Goal: Task Accomplishment & Management: Manage account settings

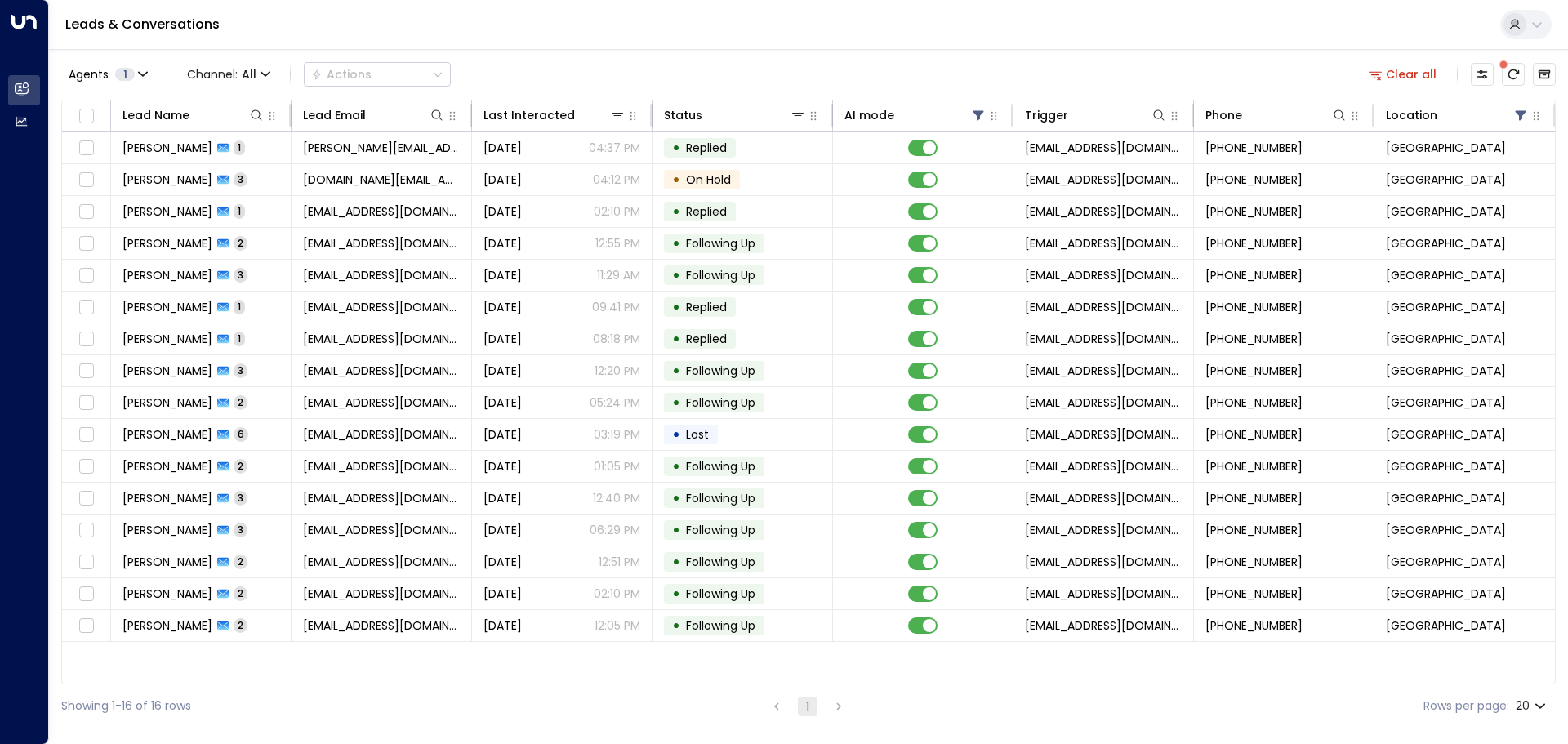
click at [1516, 71] on icon "There are new threads available. Refresh the grid to view the latest updates." at bounding box center [1514, 75] width 11 height 10
click at [1510, 76] on icon "Refresh" at bounding box center [1514, 75] width 11 height 10
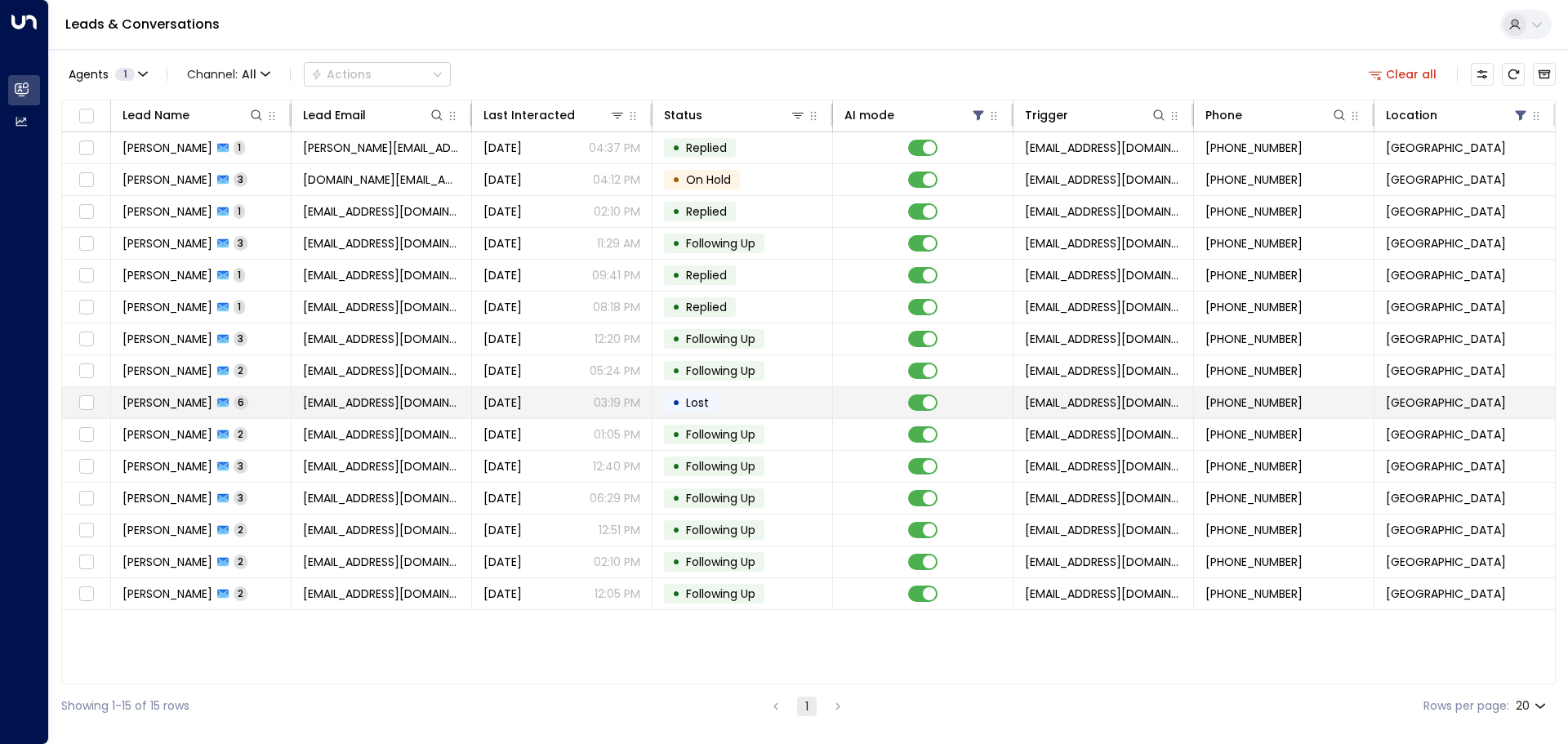
click at [798, 402] on td "• Lost" at bounding box center [743, 403] width 181 height 31
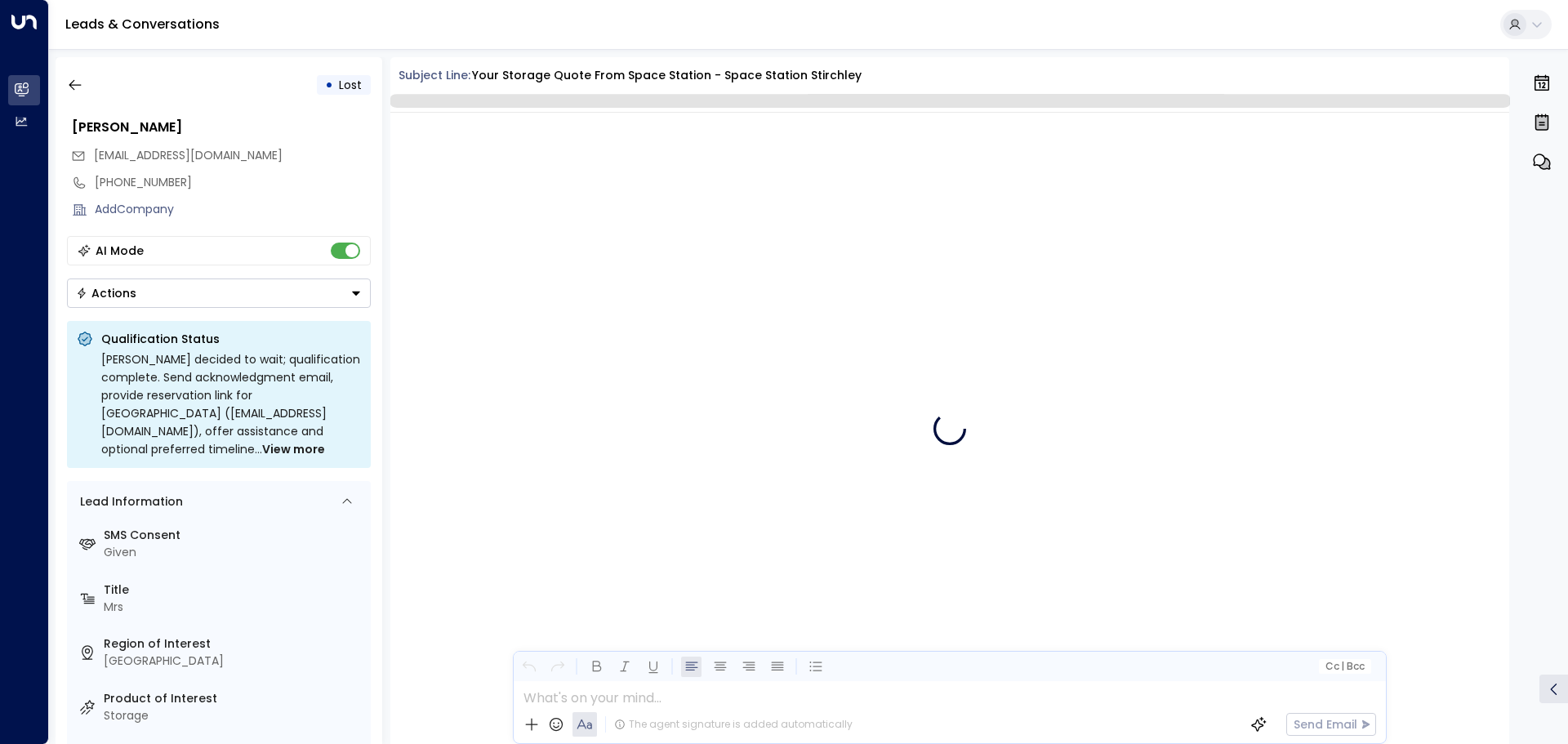
scroll to position [2385, 0]
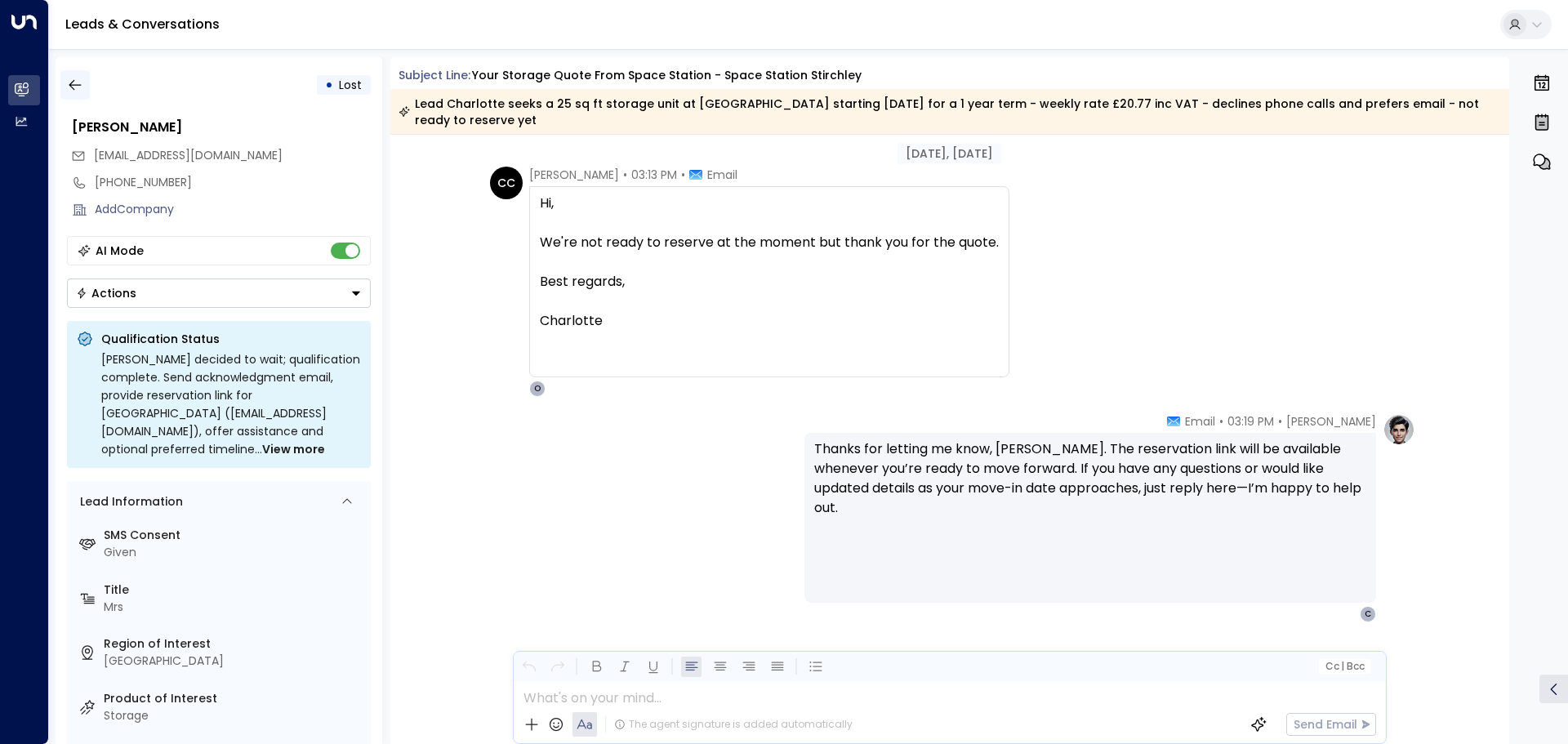
click at [80, 79] on icon "button" at bounding box center [75, 85] width 16 height 16
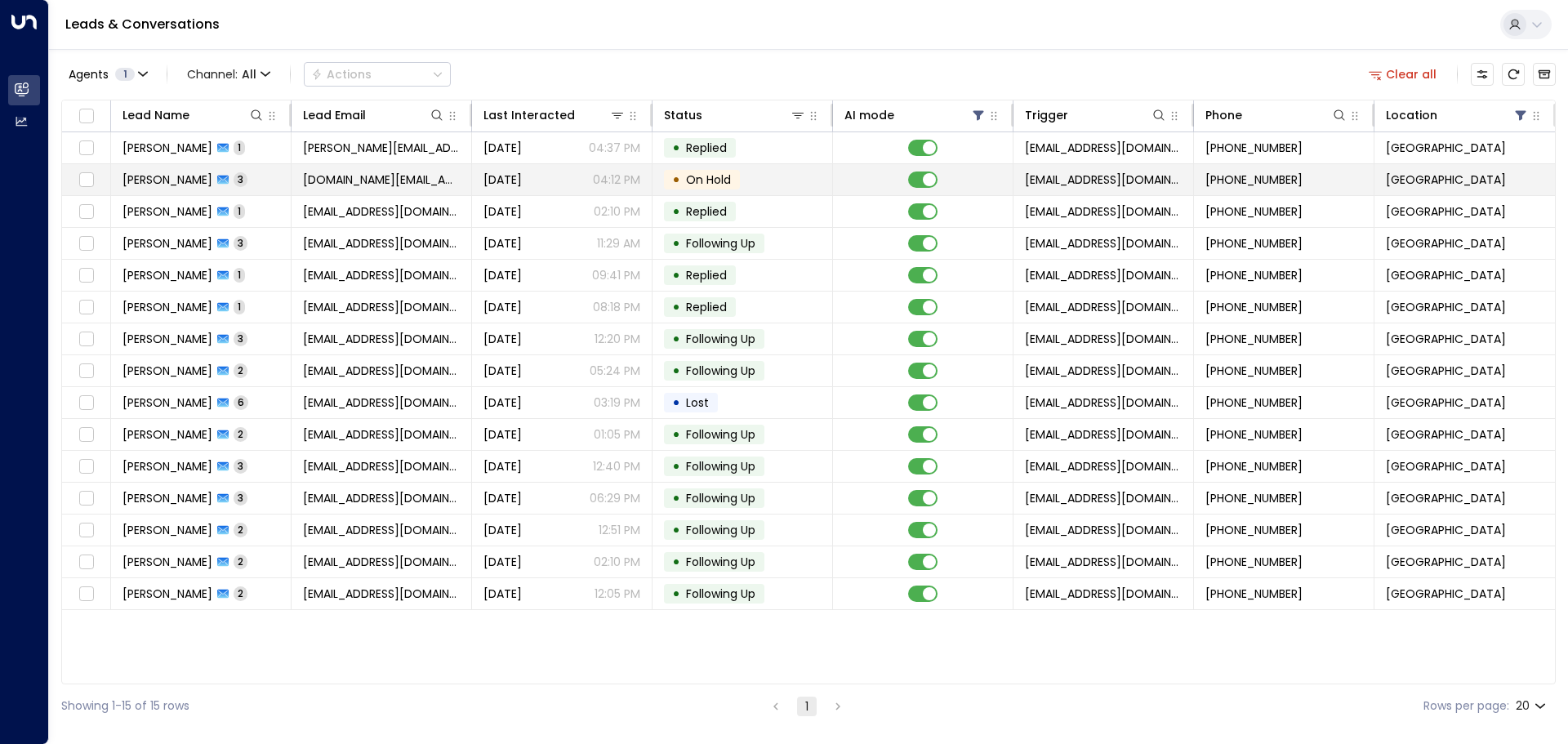
click at [716, 180] on span "On Hold" at bounding box center [708, 180] width 45 height 16
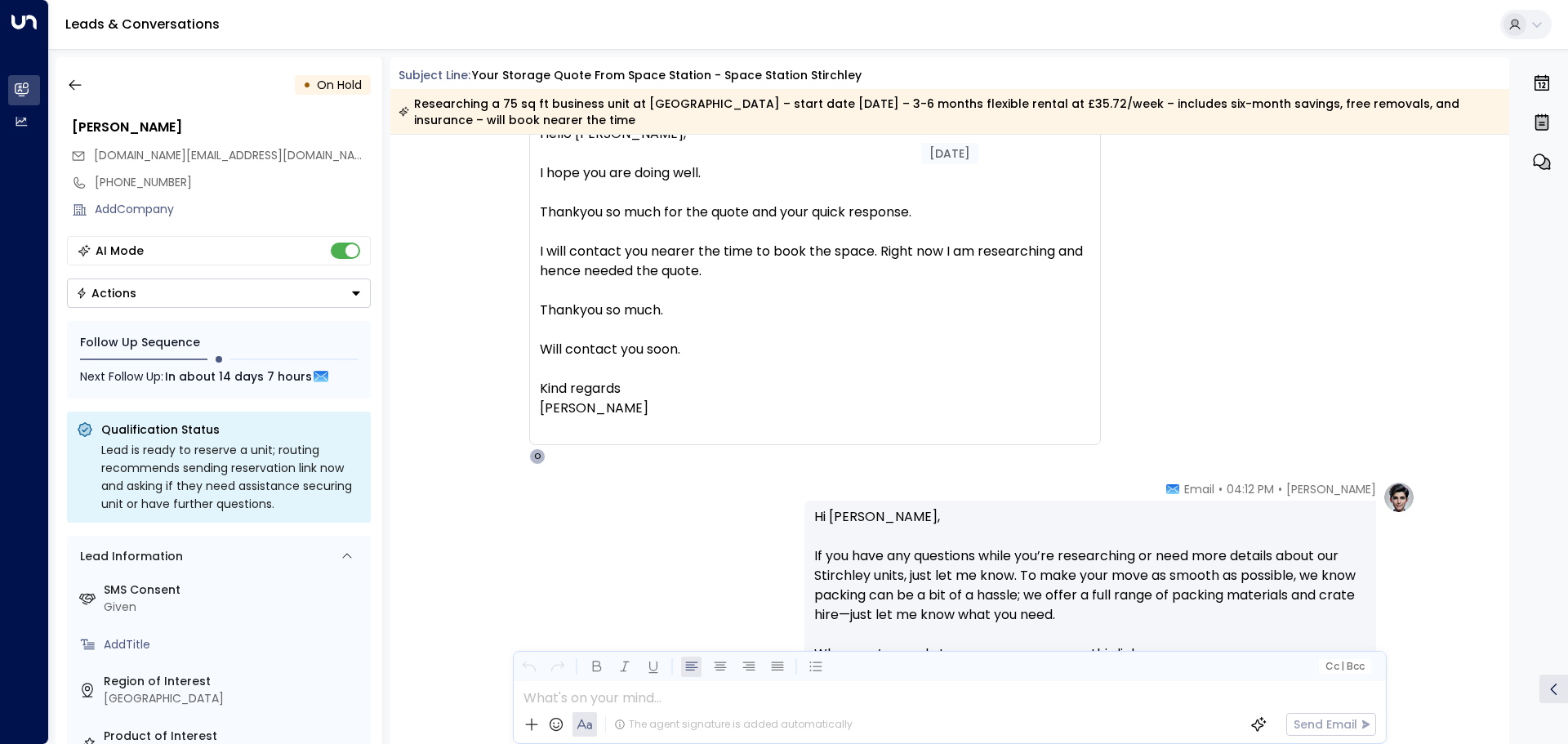
scroll to position [1394, 0]
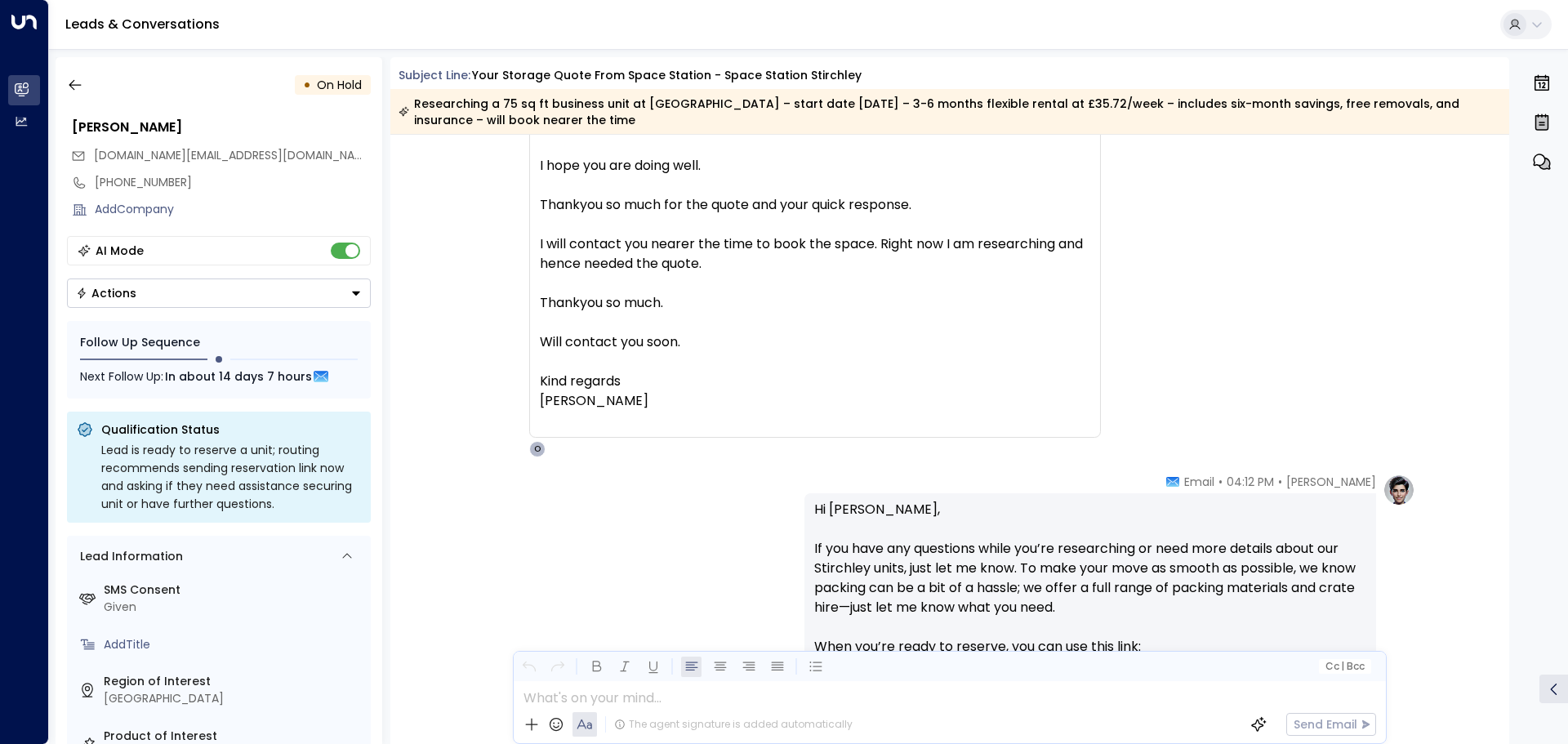
click at [1350, 315] on div "TR [PERSON_NAME] • 04:05 PM • Email Hello [PERSON_NAME], I hope you are doing w…" at bounding box center [953, 274] width 926 height 367
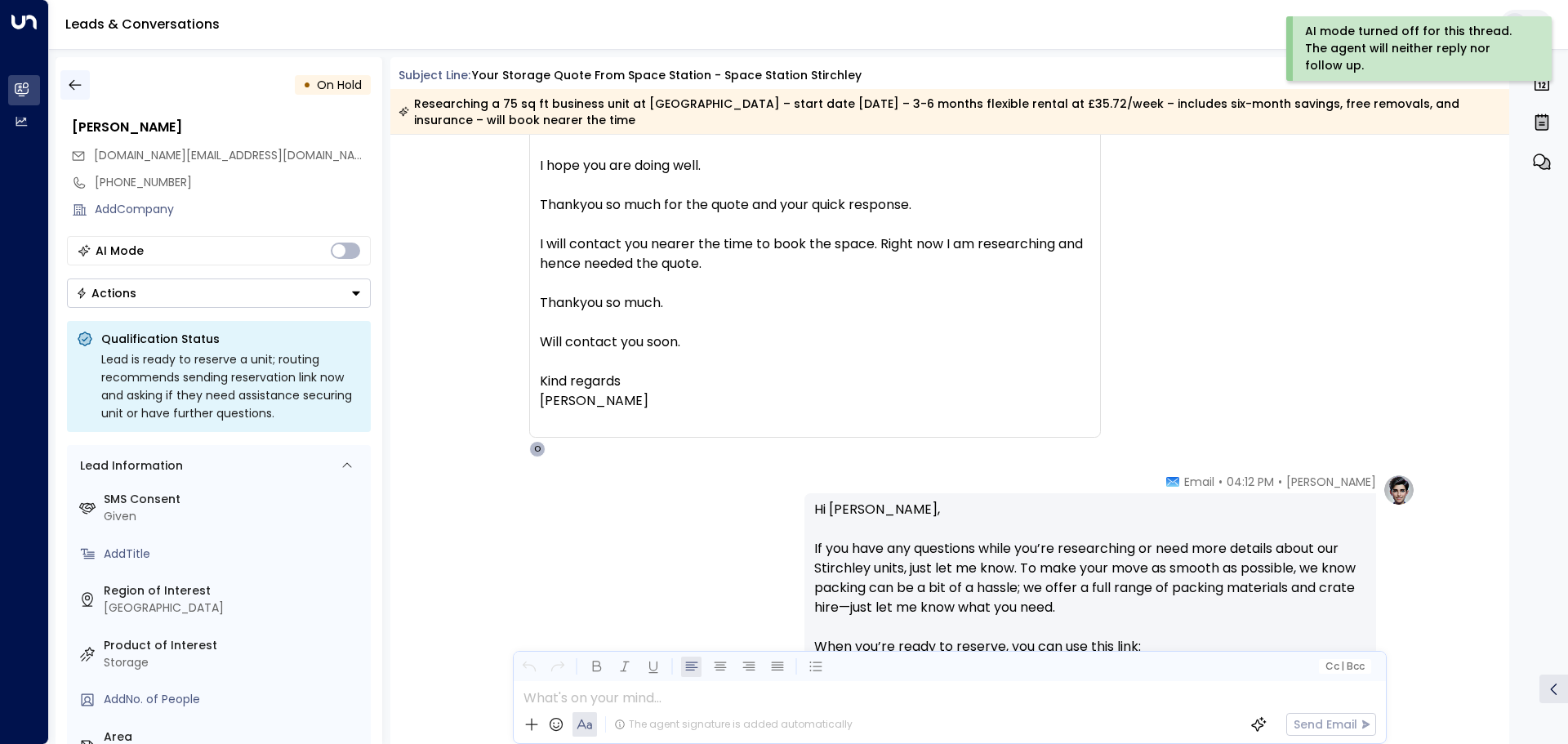
click at [71, 87] on icon "button" at bounding box center [75, 85] width 12 height 11
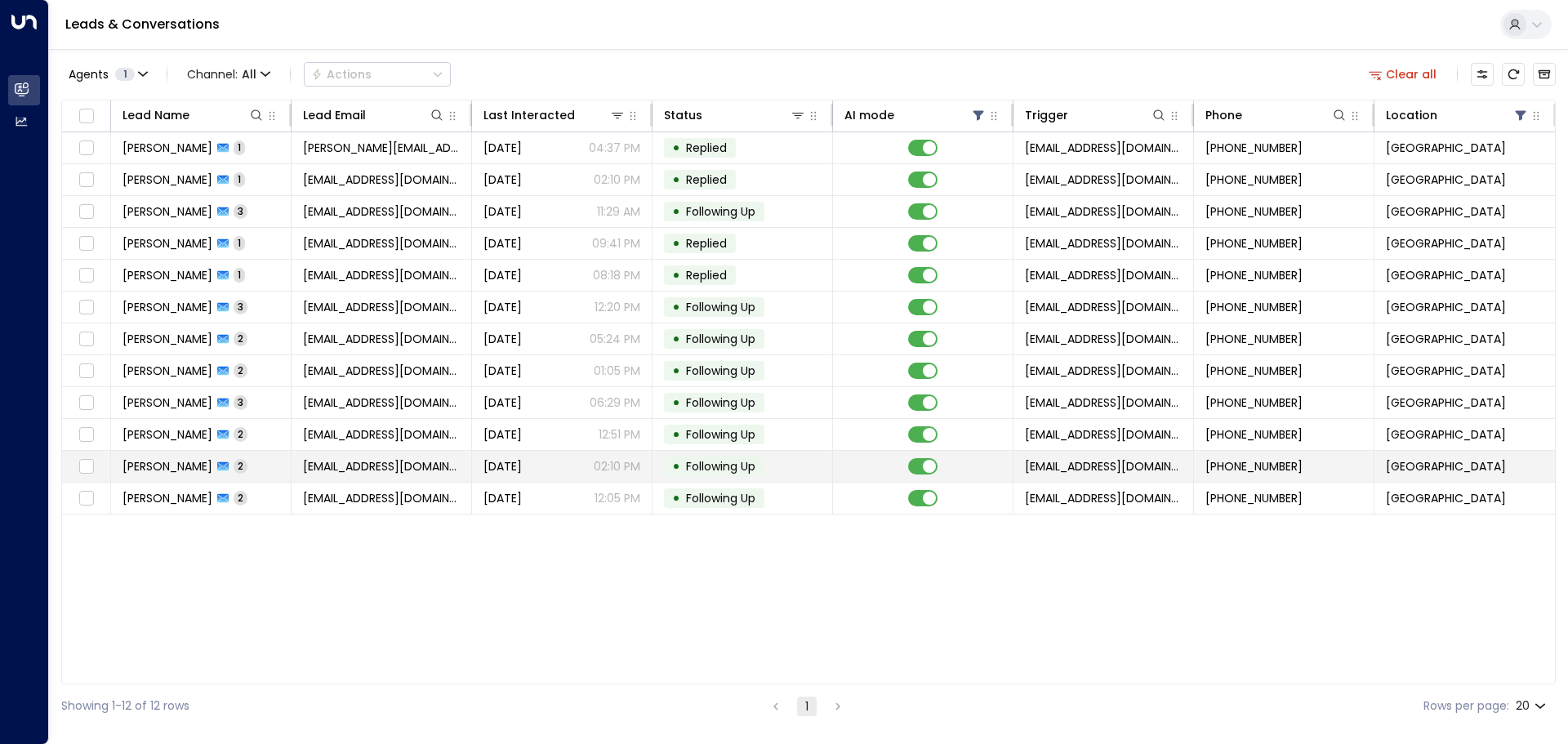
click at [191, 461] on span "[PERSON_NAME]" at bounding box center [167, 466] width 90 height 16
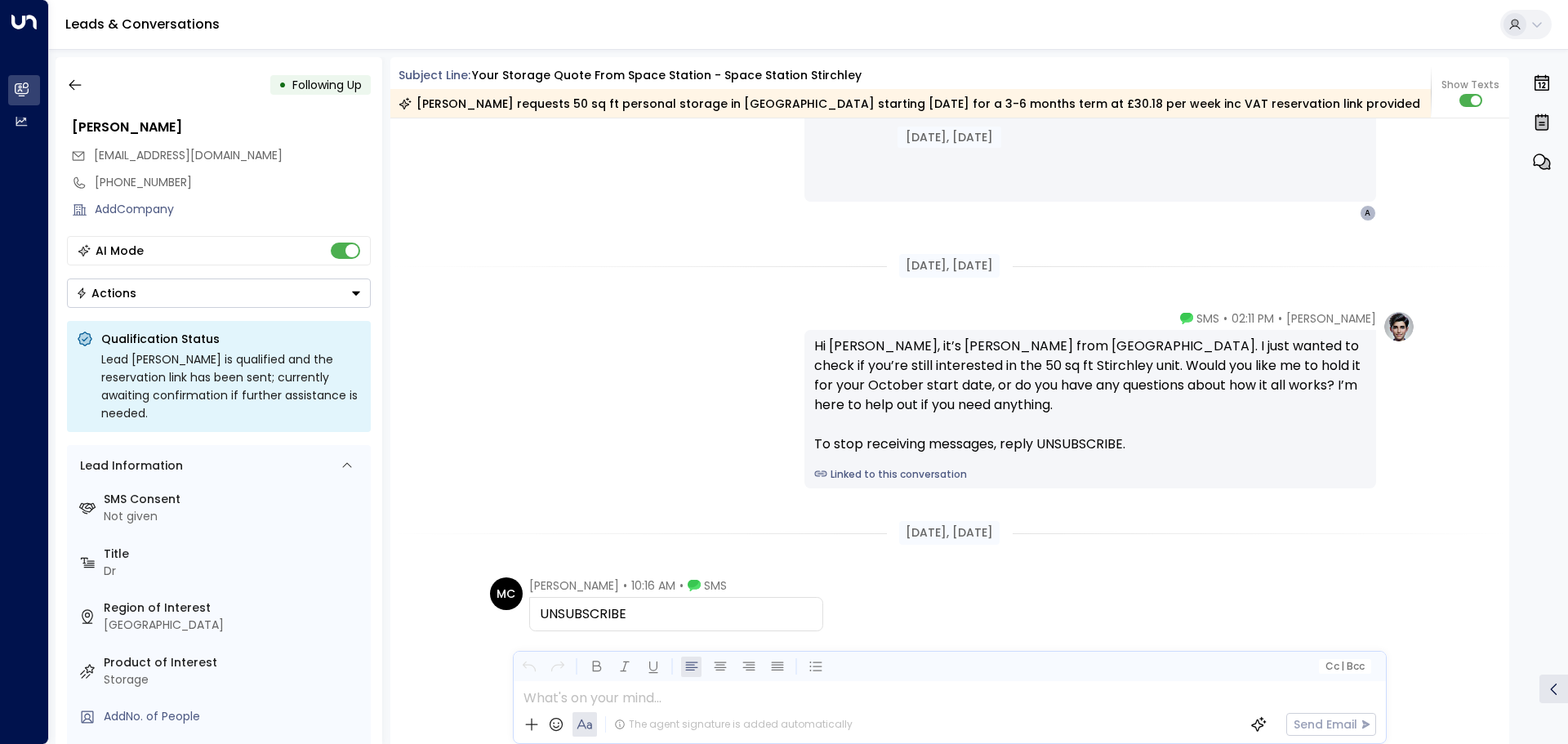
scroll to position [1657, 0]
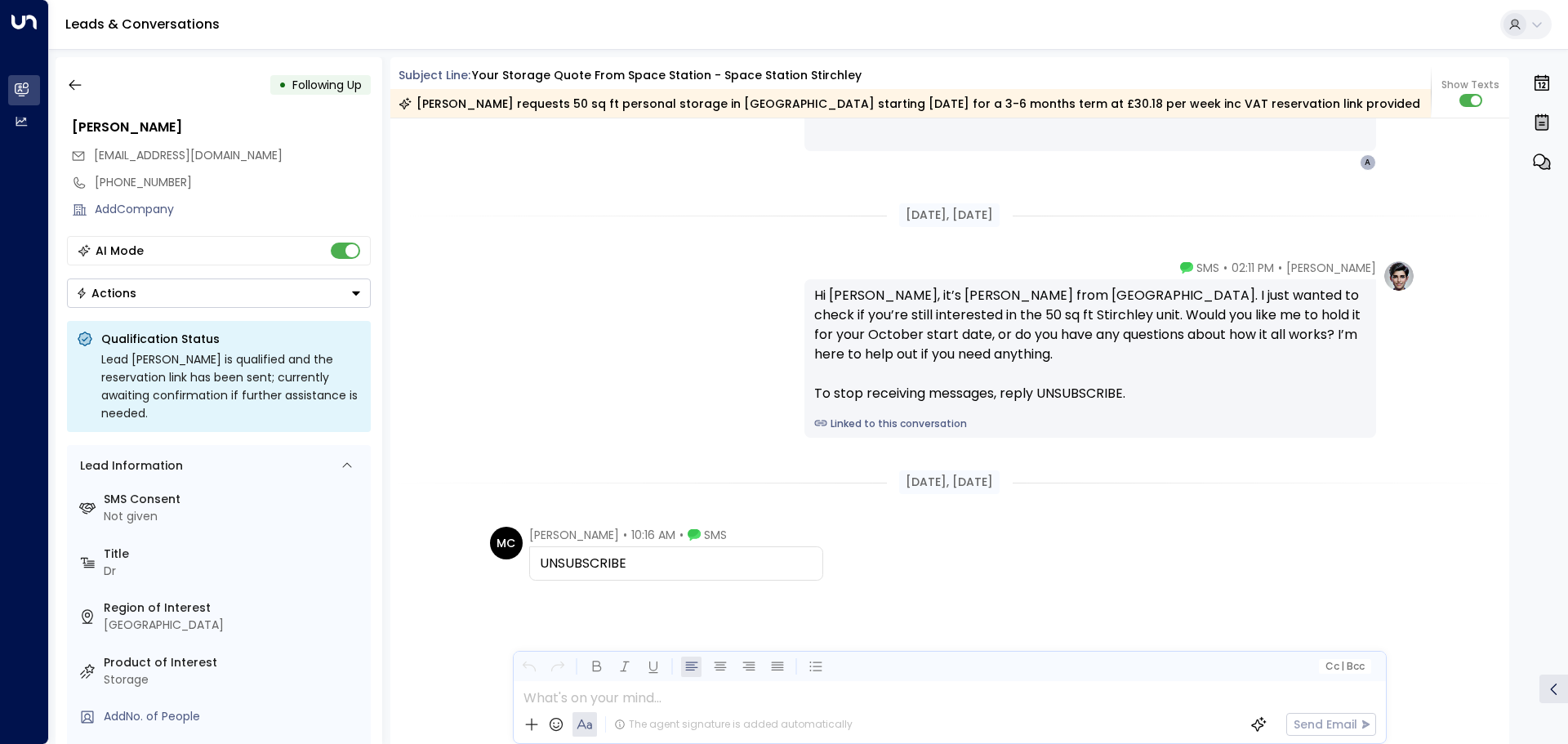
drag, startPoint x: 635, startPoint y: 560, endPoint x: 521, endPoint y: 571, distance: 114.5
click at [505, 569] on div "MC [PERSON_NAME] • 10:16 AM • SMS UNSUBSCRIBE" at bounding box center [656, 554] width 333 height 54
copy div "[PERSON_NAME] • 10:16 AM • SMS UNSUBSCRIBE"
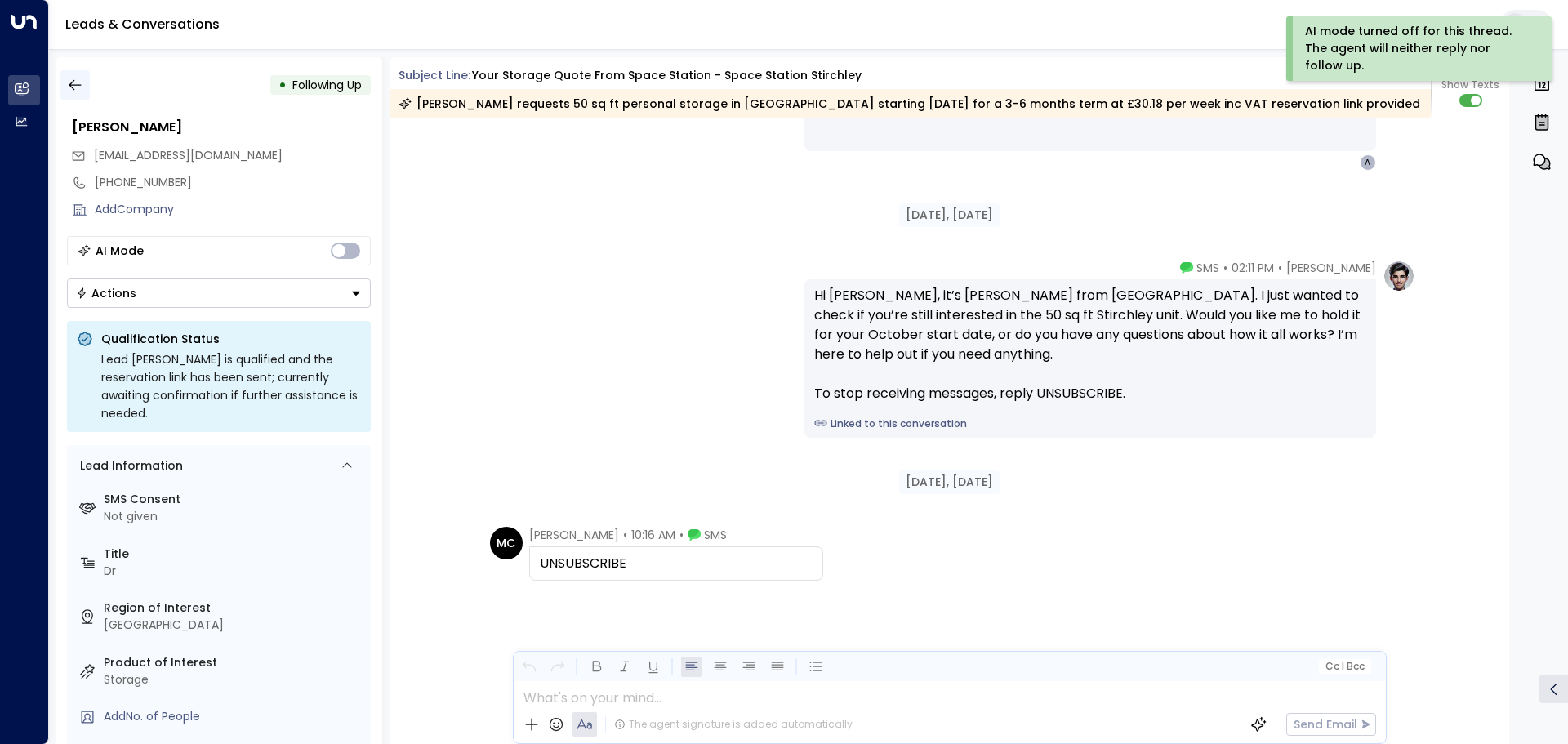
click at [80, 89] on icon "button" at bounding box center [75, 85] width 16 height 16
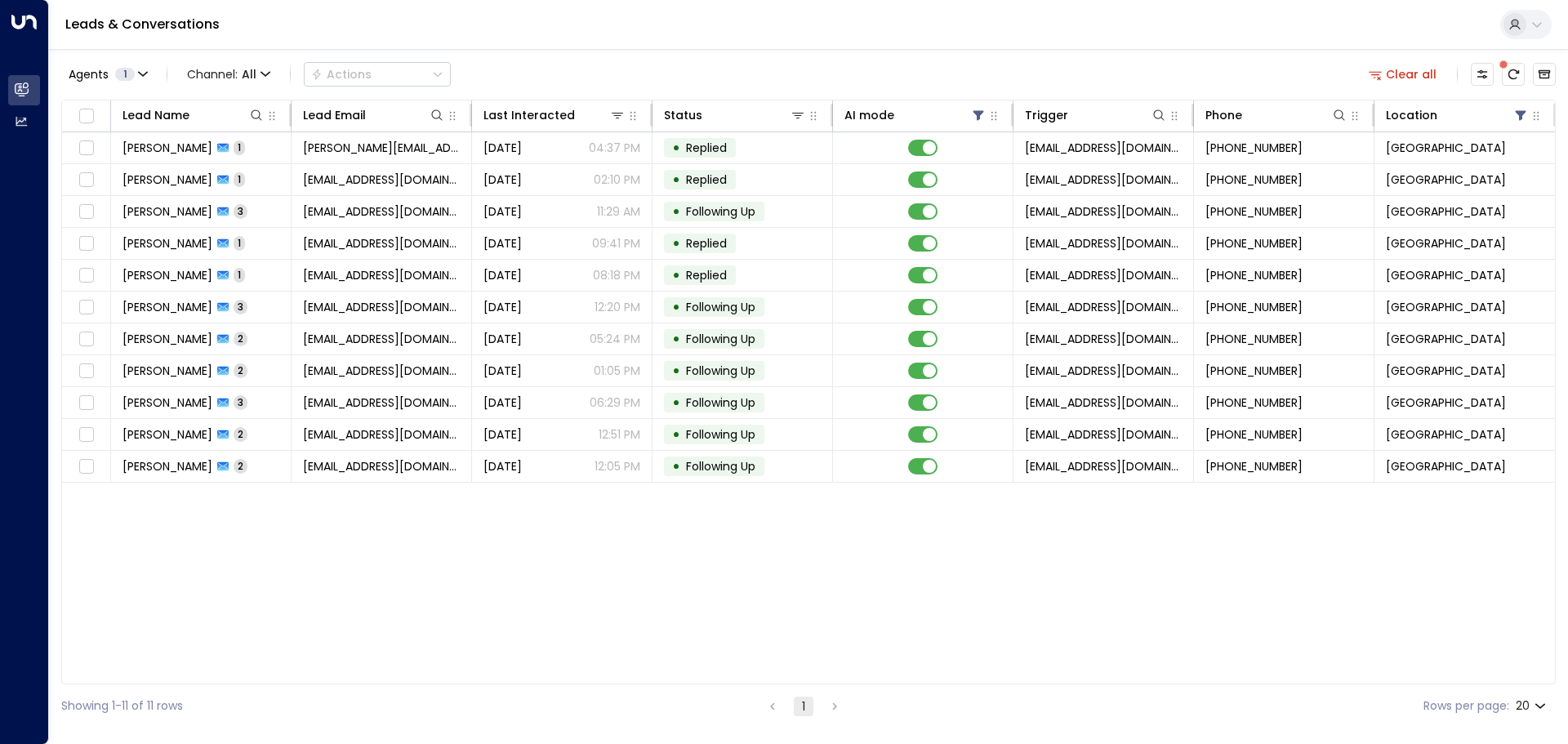
click at [356, 572] on div "Lead Name Lead Email Last Interacted Status AI mode Trigger Phone Location [PER…" at bounding box center [809, 391] width 1495 height 585
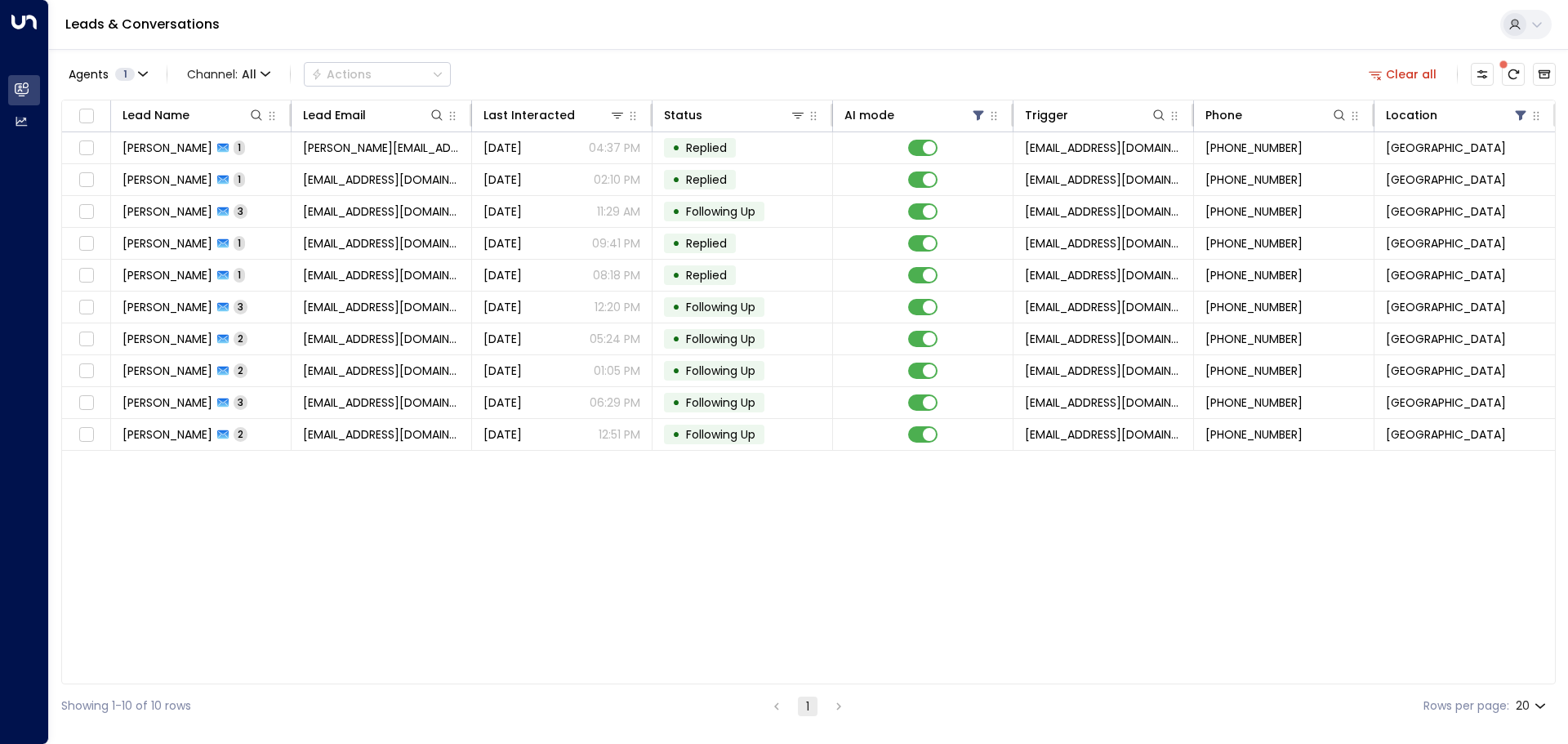
click at [690, 488] on div "Lead Name Lead Email Last Interacted Status AI mode Trigger Phone Location [PER…" at bounding box center [809, 391] width 1495 height 585
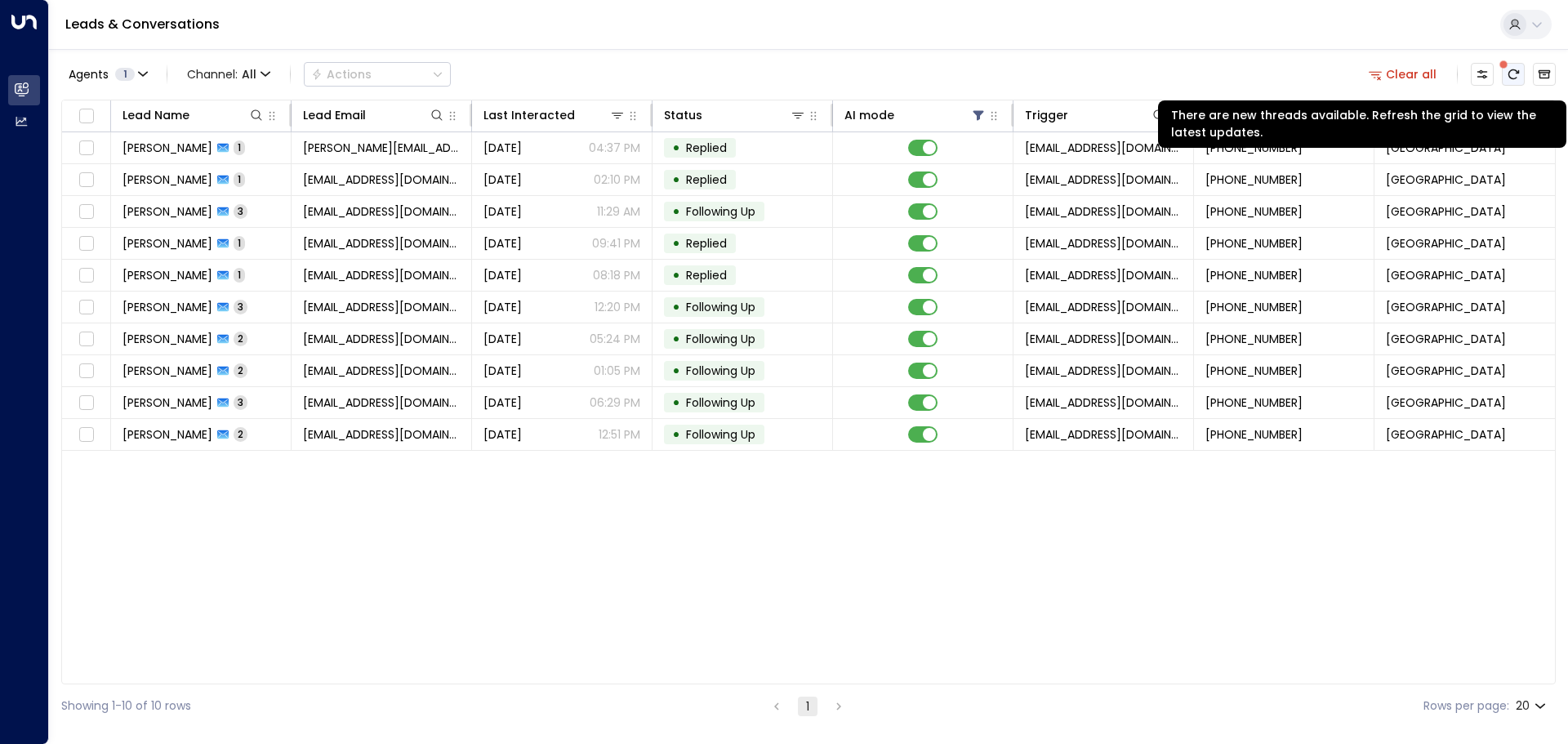
click at [1503, 79] on button "There are new threads available. Refresh the grid to view the latest updates." at bounding box center [1514, 75] width 23 height 23
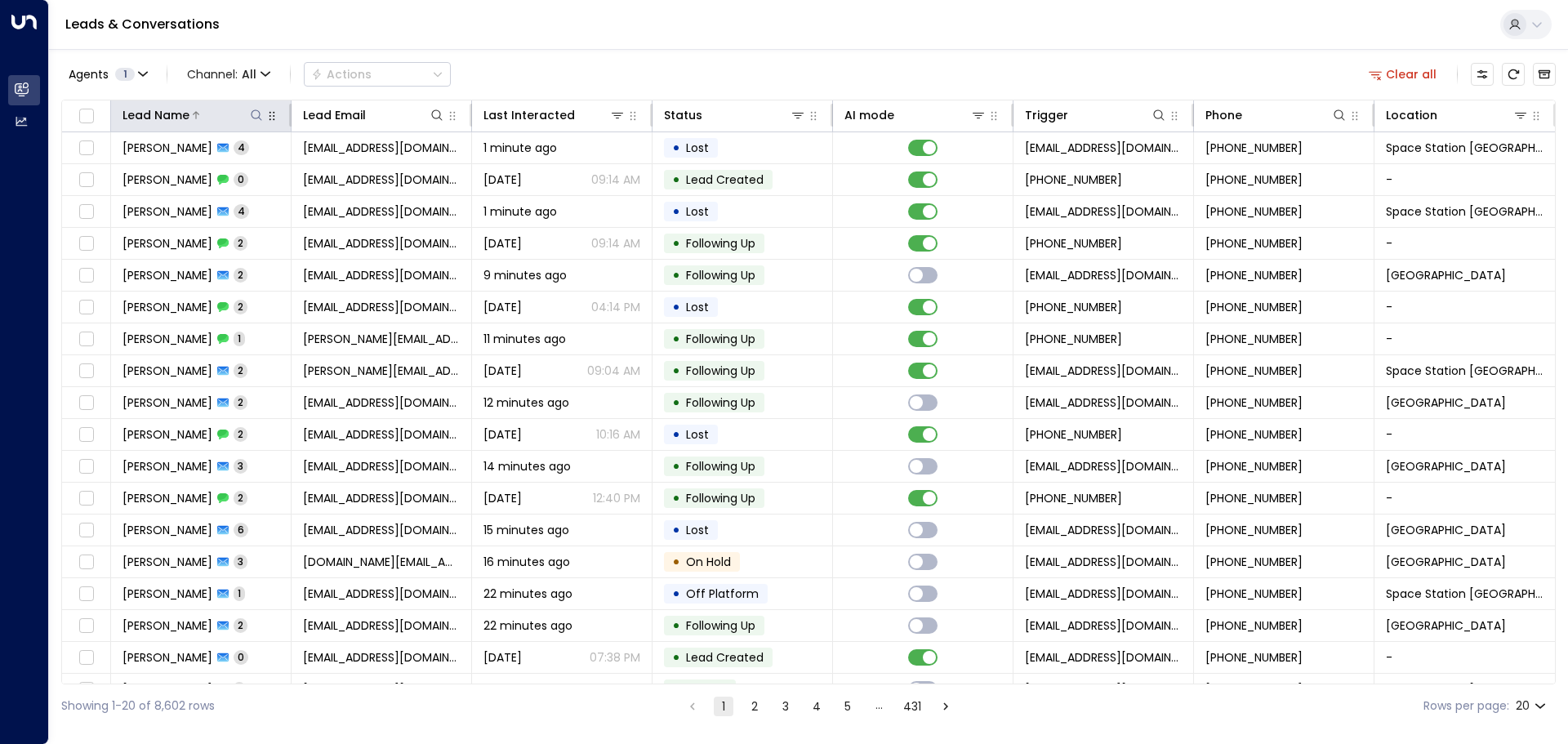
click at [251, 113] on icon at bounding box center [256, 114] width 11 height 11
type input "******"
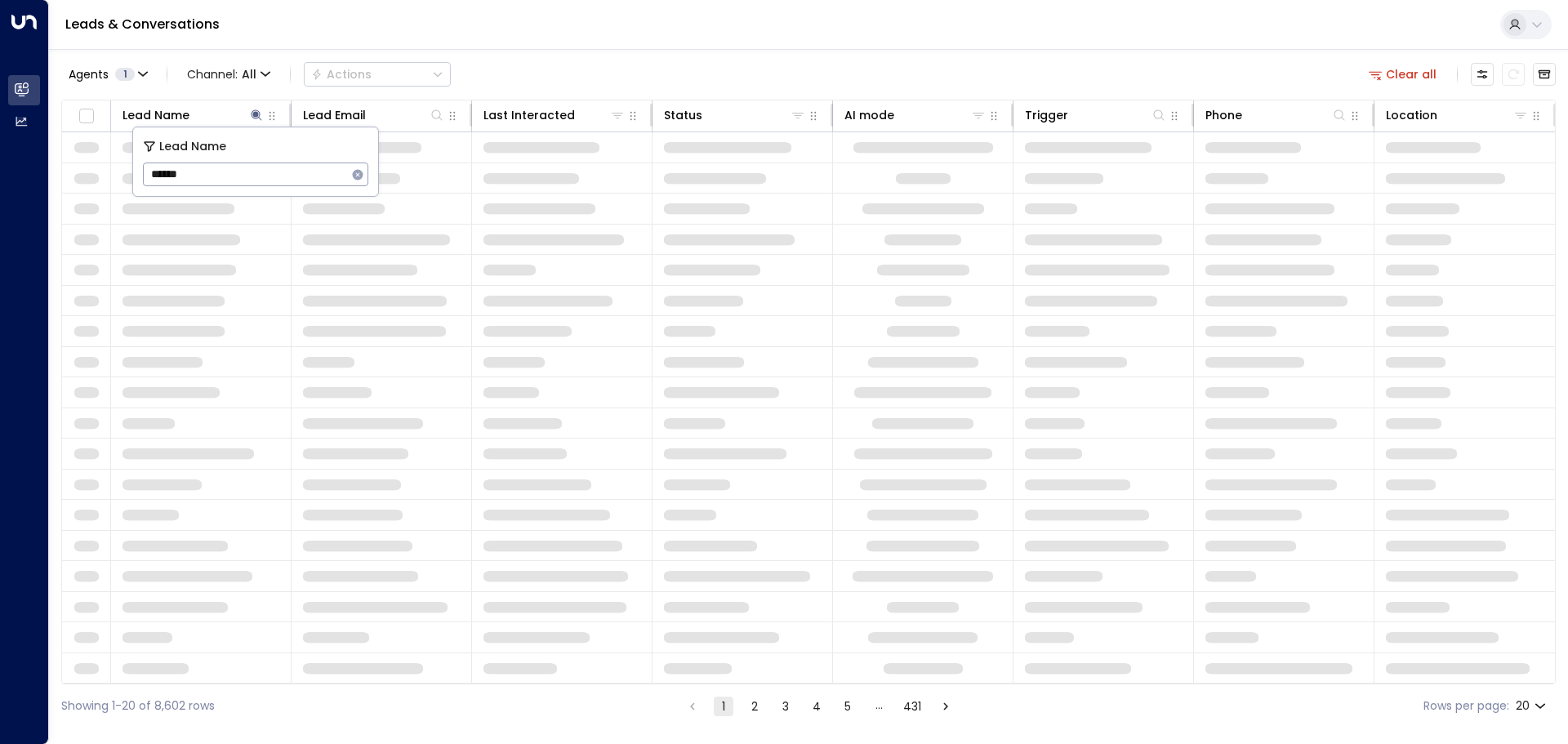
click at [743, 20] on div "Leads & Conversations" at bounding box center [809, 25] width 1520 height 50
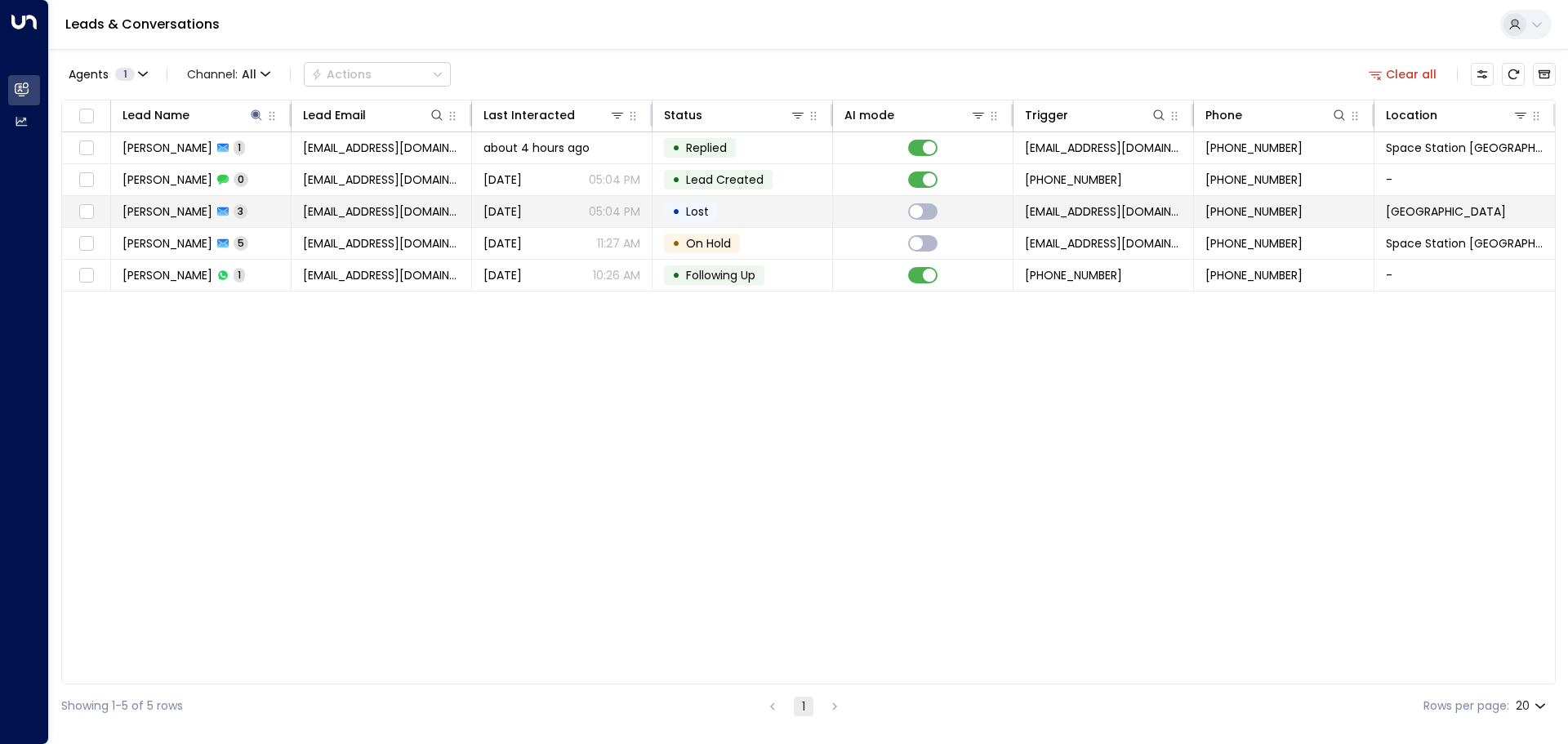
click at [710, 210] on span "Lost" at bounding box center [697, 212] width 34 height 16
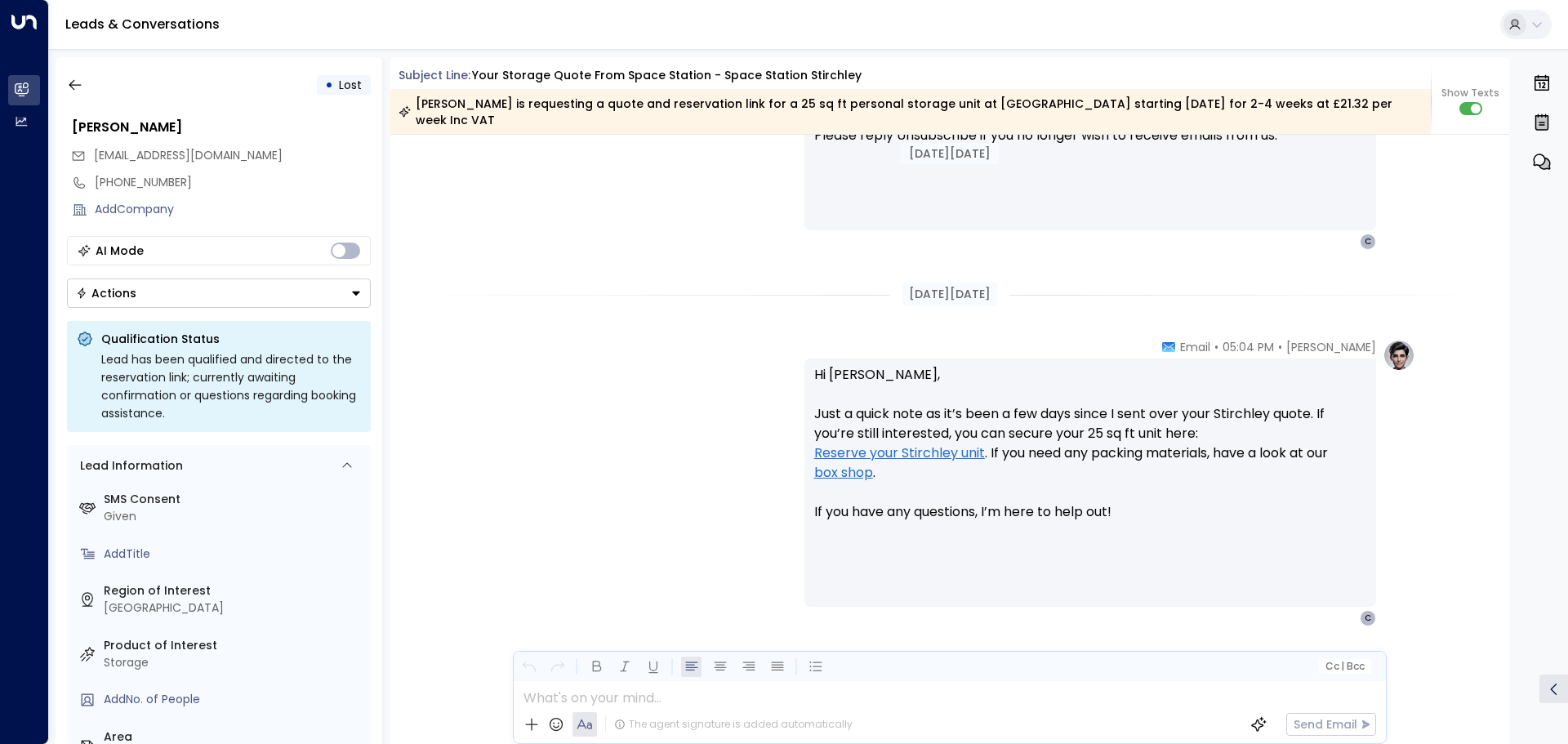
scroll to position [1447, 0]
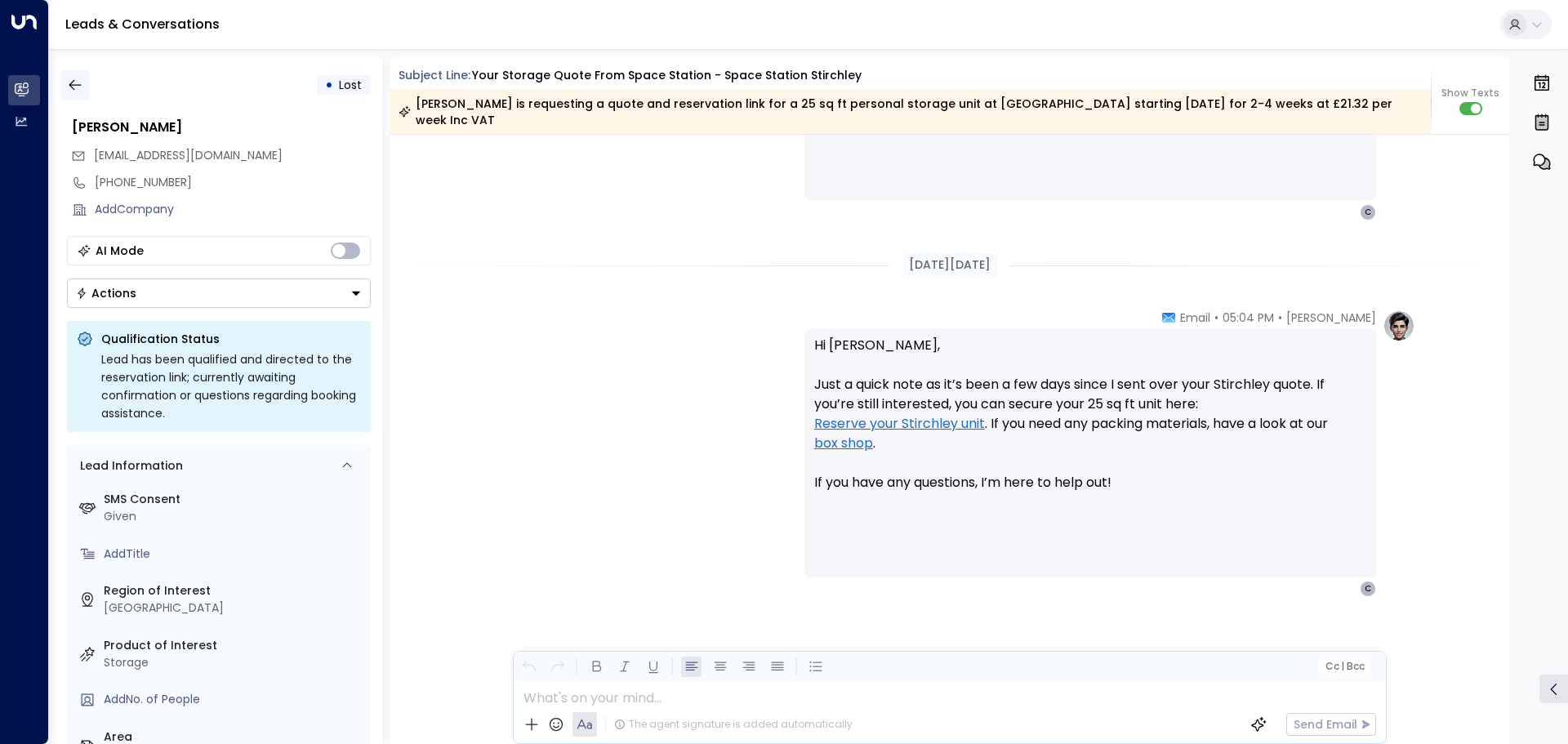
click at [77, 82] on icon "button" at bounding box center [75, 85] width 16 height 16
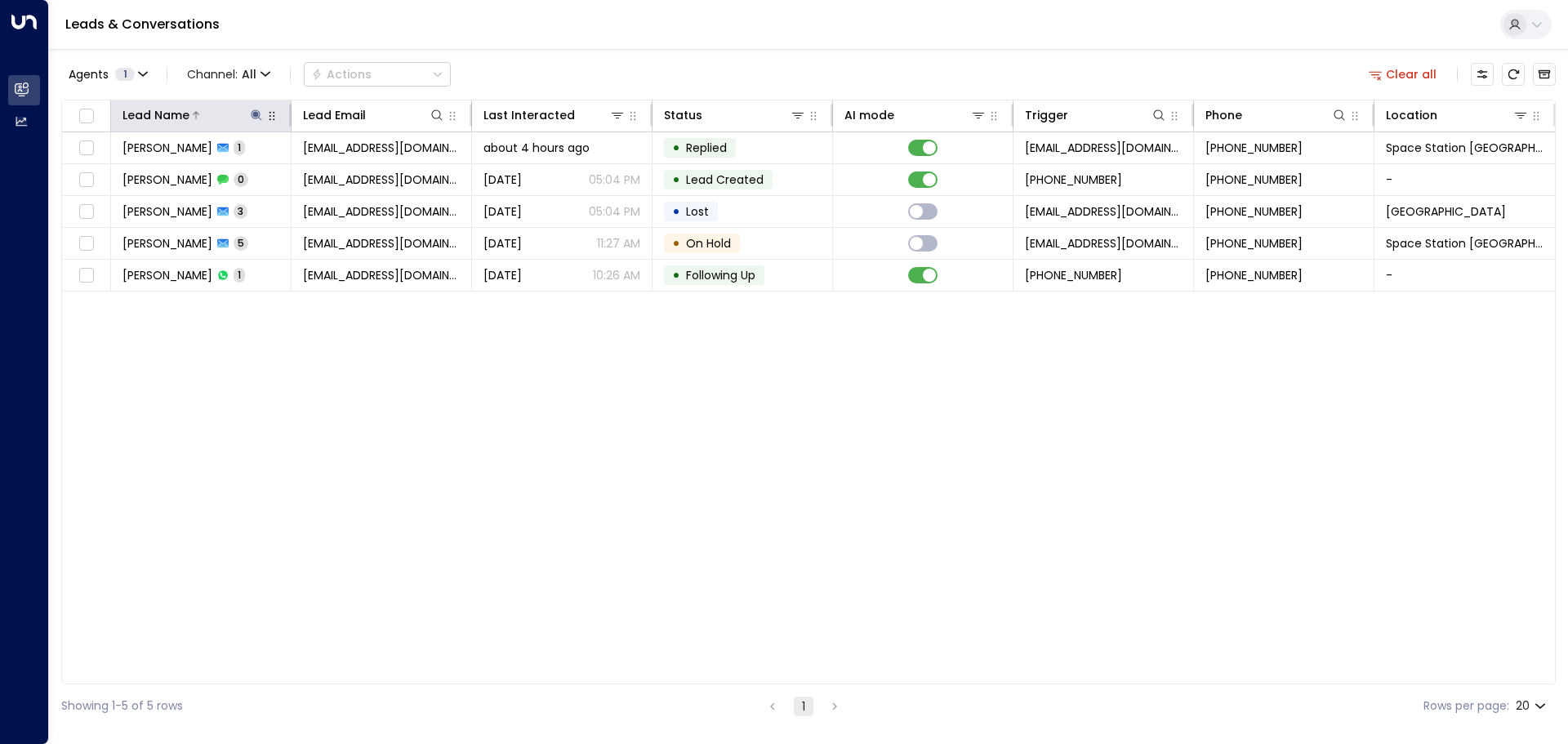
click at [263, 111] on icon at bounding box center [257, 115] width 13 height 13
drag, startPoint x: 240, startPoint y: 187, endPoint x: 206, endPoint y: 176, distance: 35.7
click at [206, 176] on input "******" at bounding box center [245, 174] width 204 height 30
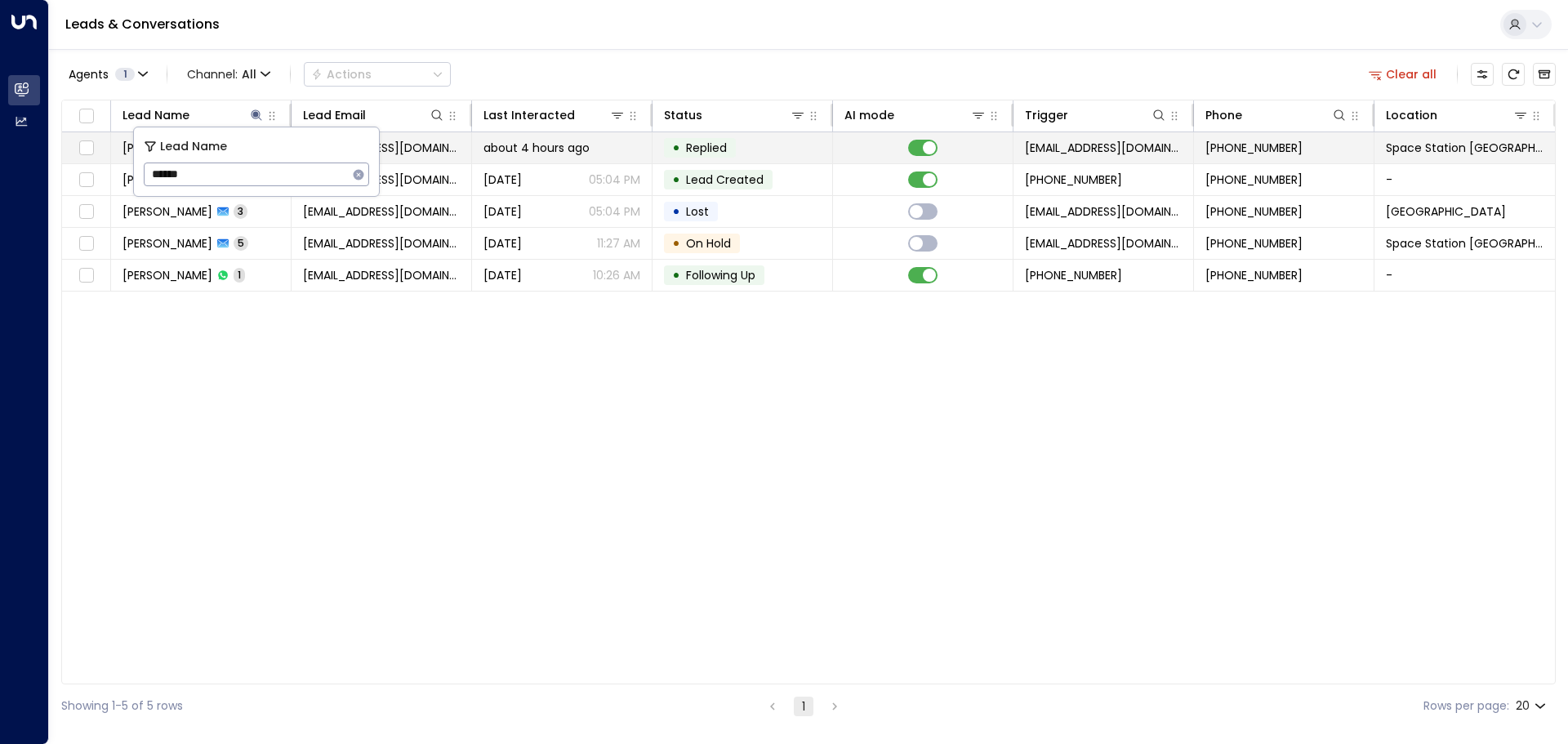
drag, startPoint x: 74, startPoint y: 167, endPoint x: 64, endPoint y: 163, distance: 10.8
click at [64, 163] on body "Overview Leads & Conversations Leads & Conversations Analytics Analytics Leads …" at bounding box center [784, 363] width 1568 height 728
type input "*"
type input "****"
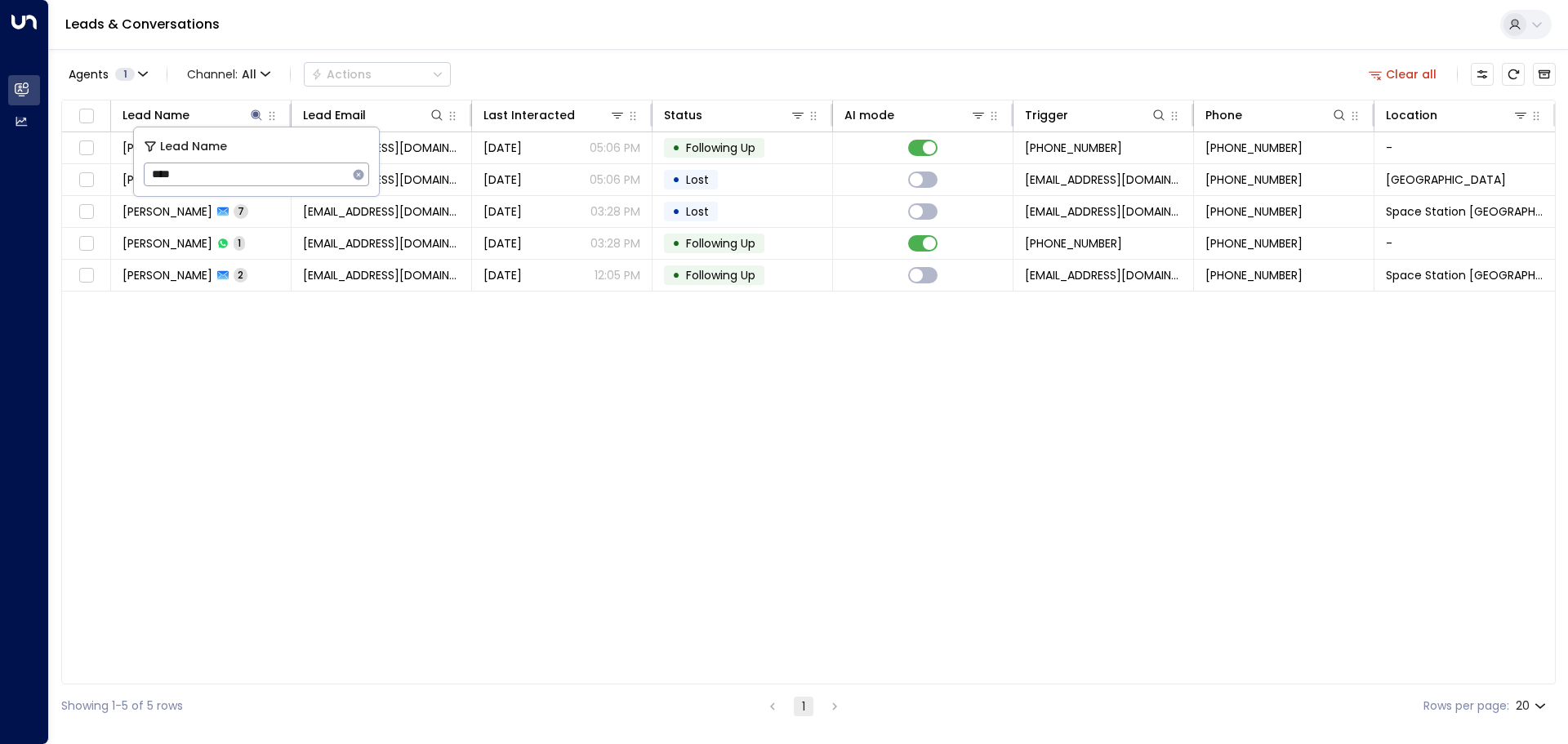
click at [671, 46] on div "Leads & Conversations" at bounding box center [809, 25] width 1520 height 50
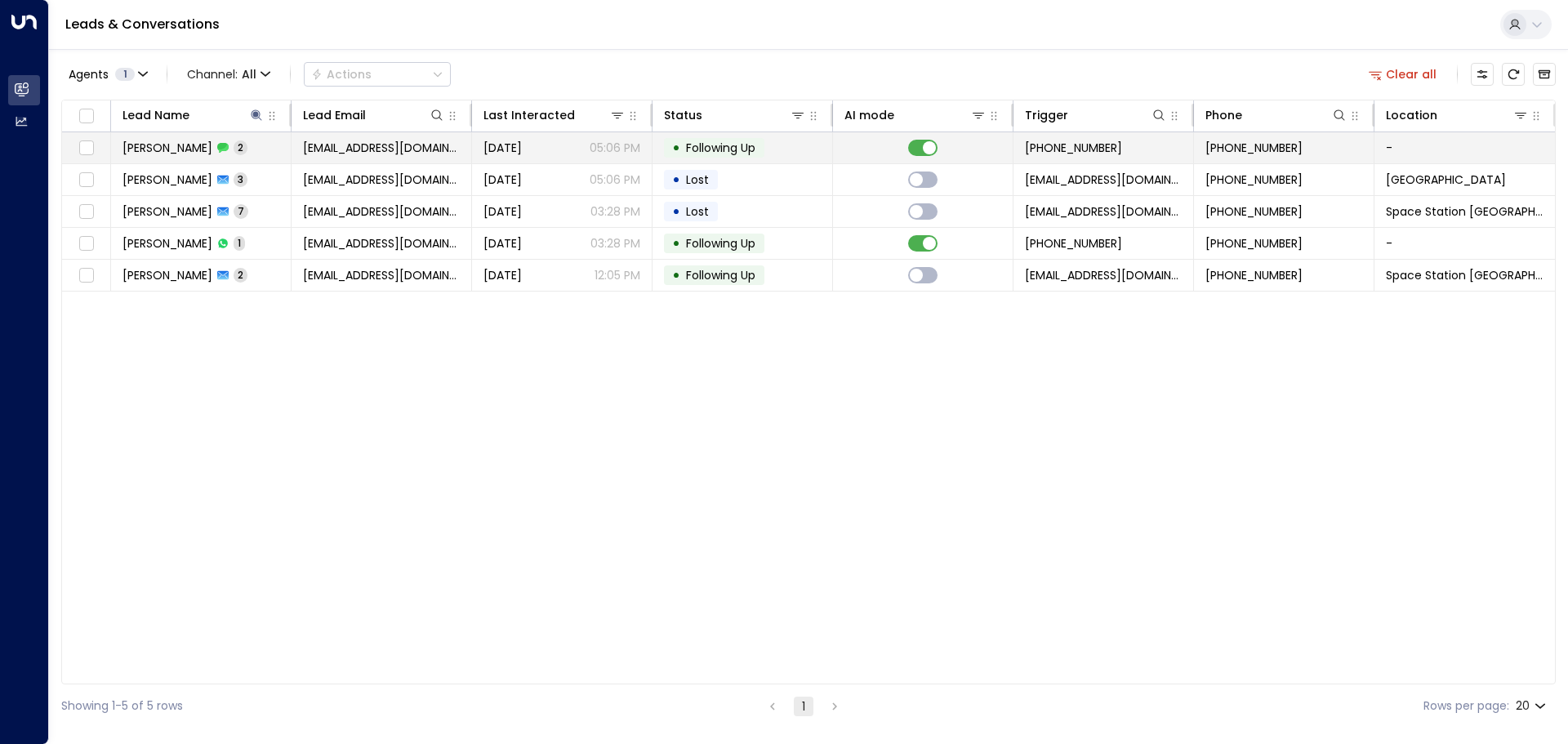
click at [1401, 142] on td "-" at bounding box center [1465, 148] width 181 height 31
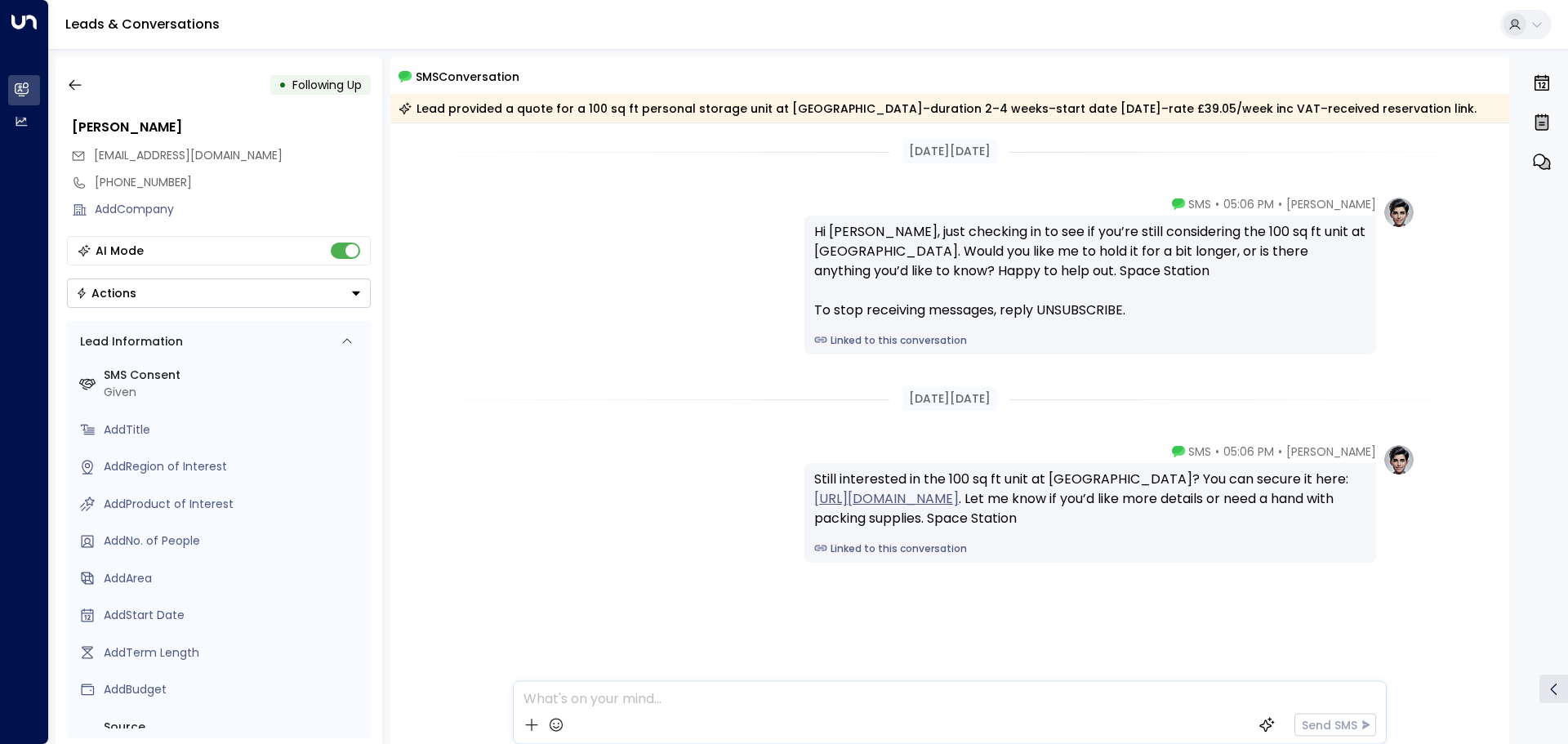
click at [727, 353] on div "Olivia Parker • 05:06 PM • SMS Hi Mr Goddard, just checking in to see if you’re…" at bounding box center [949, 275] width 931 height 158
click at [80, 85] on icon "button" at bounding box center [75, 85] width 12 height 11
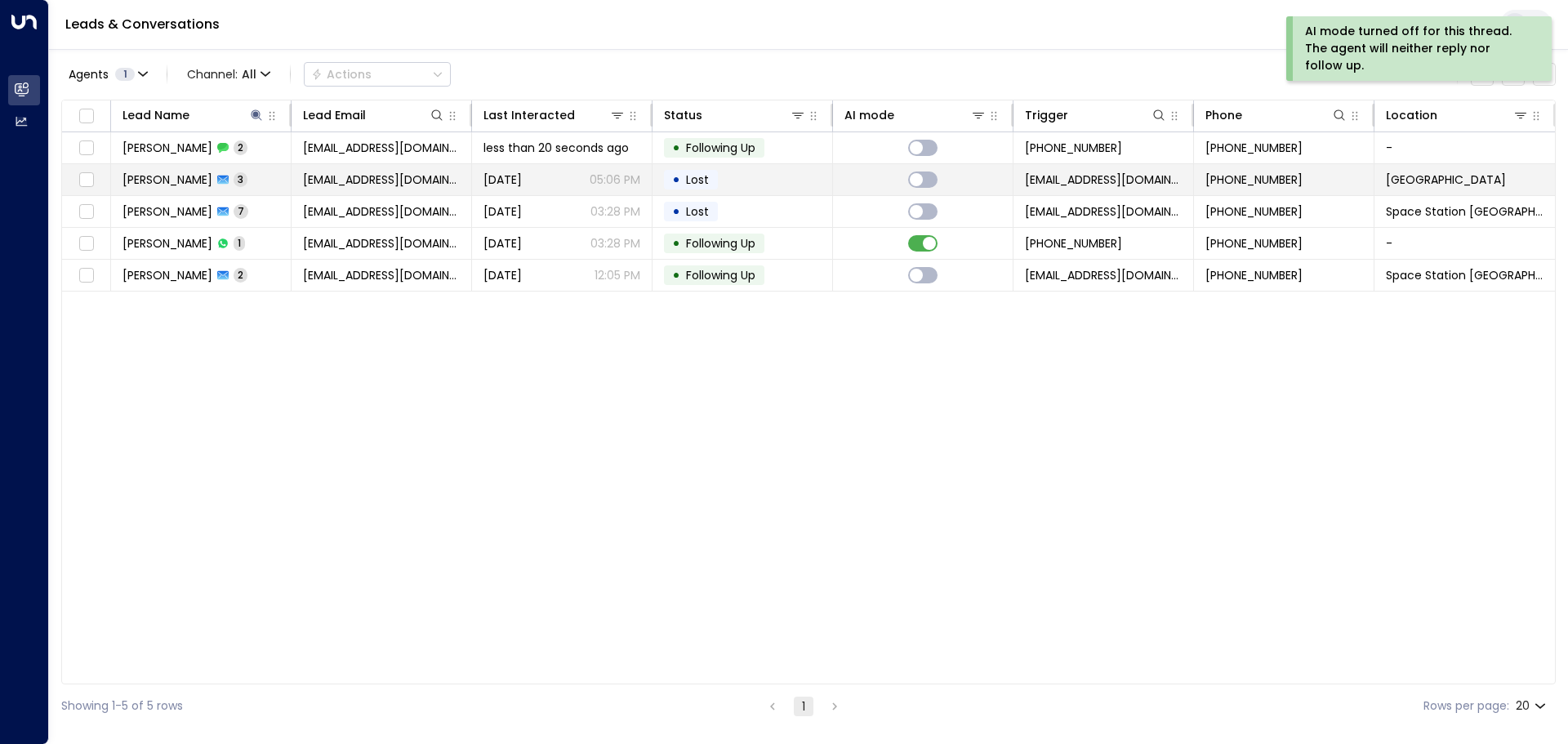
click at [750, 177] on td "• Lost" at bounding box center [743, 180] width 181 height 31
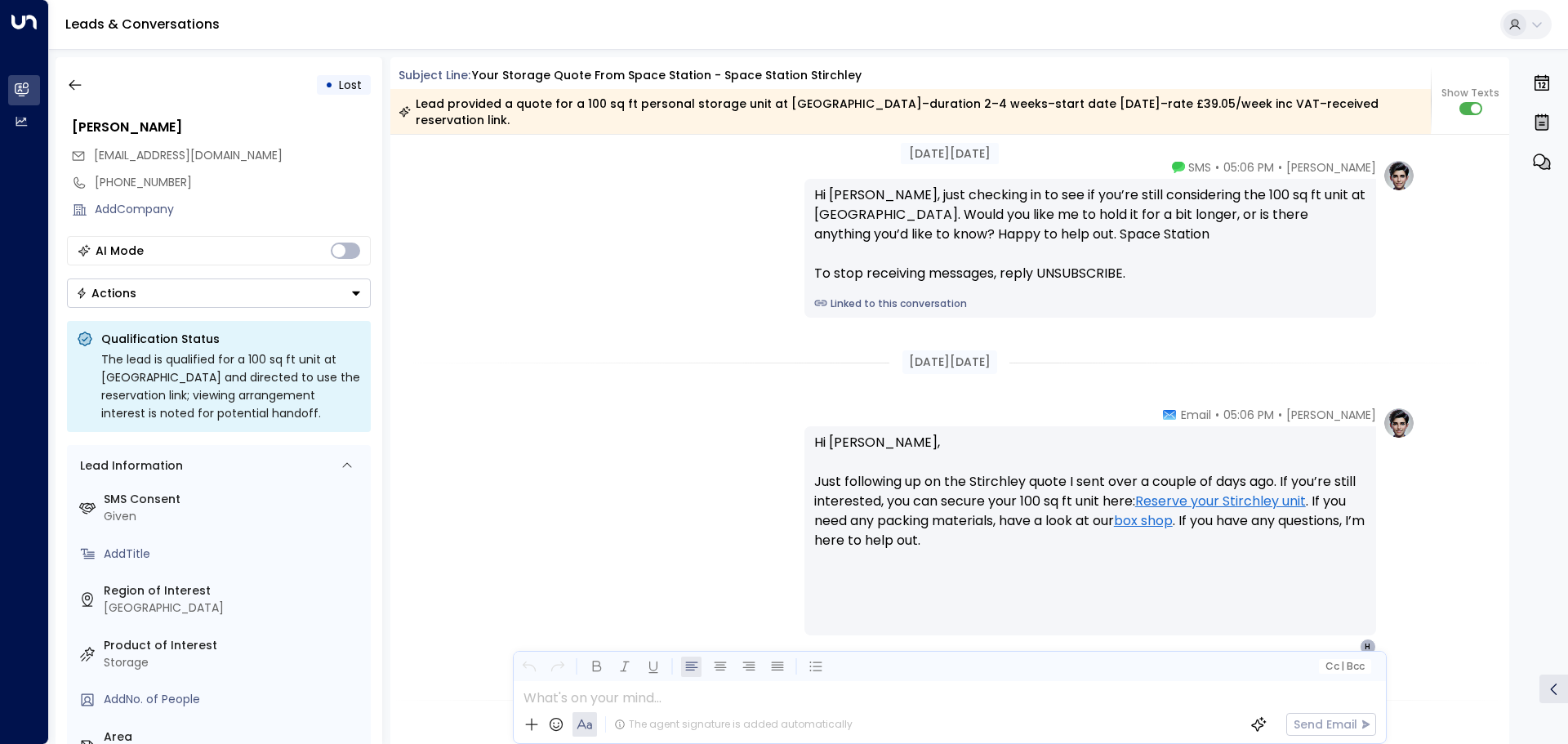
scroll to position [1981, 0]
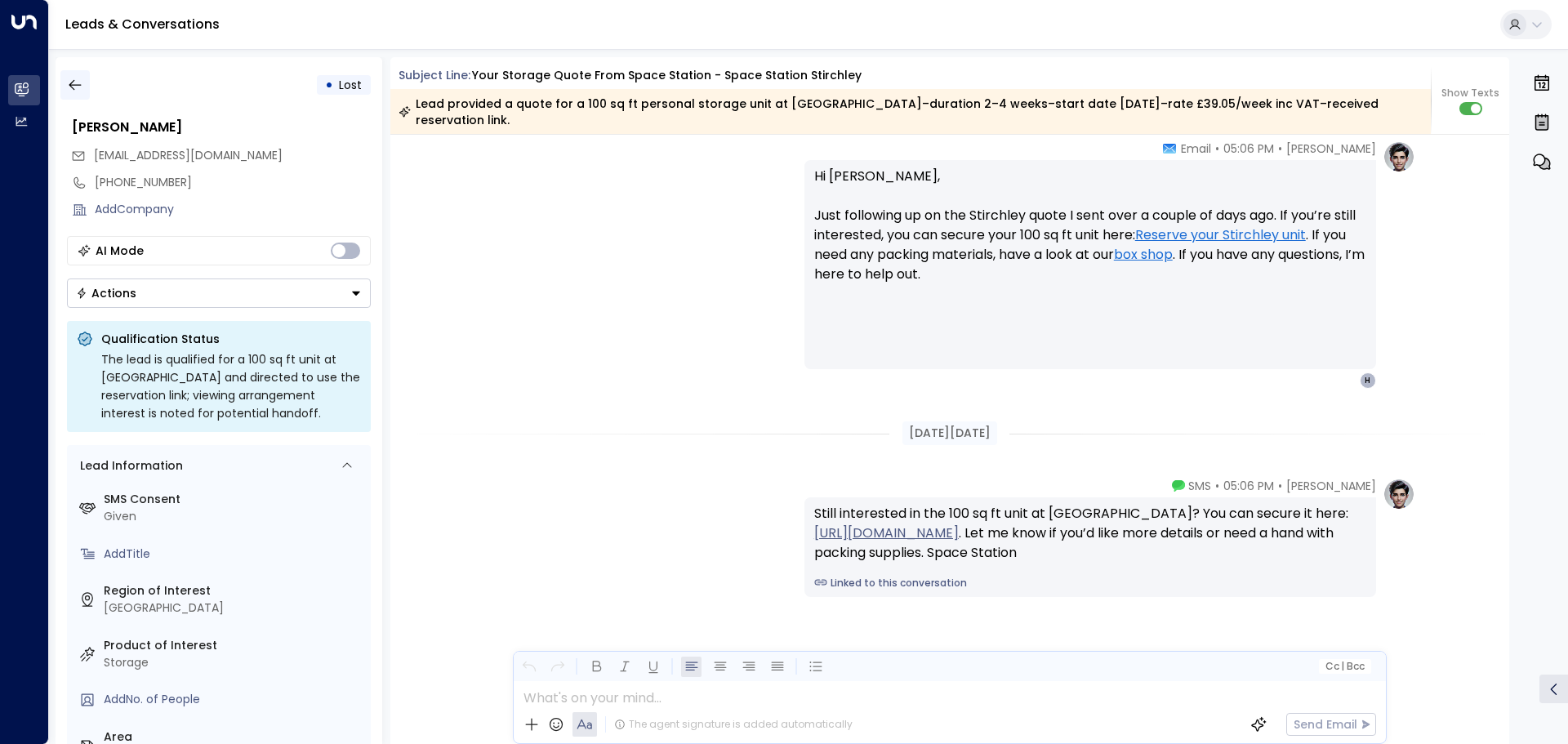
click at [75, 85] on icon "button" at bounding box center [75, 85] width 12 height 11
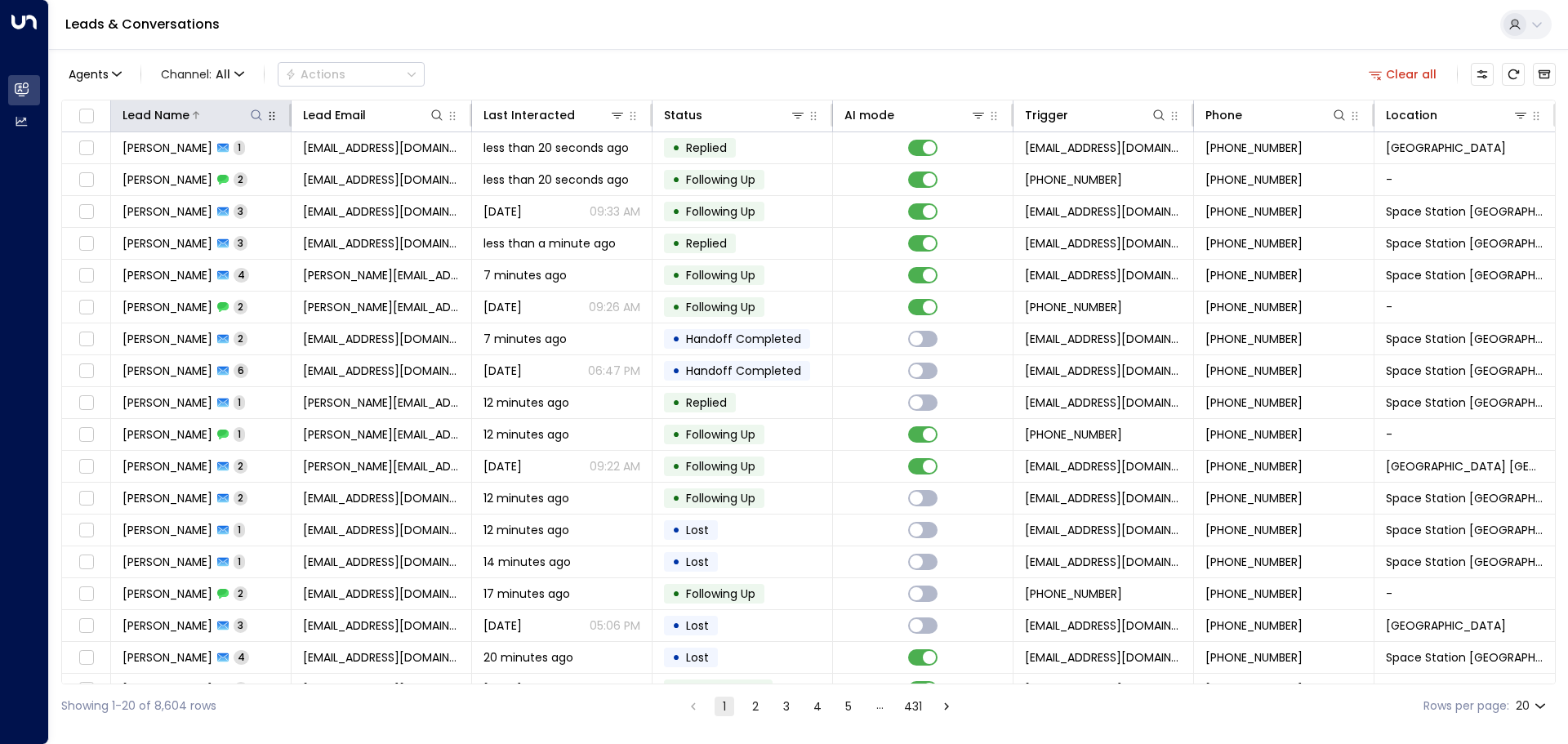
click at [257, 115] on icon at bounding box center [257, 115] width 13 height 13
type input "****"
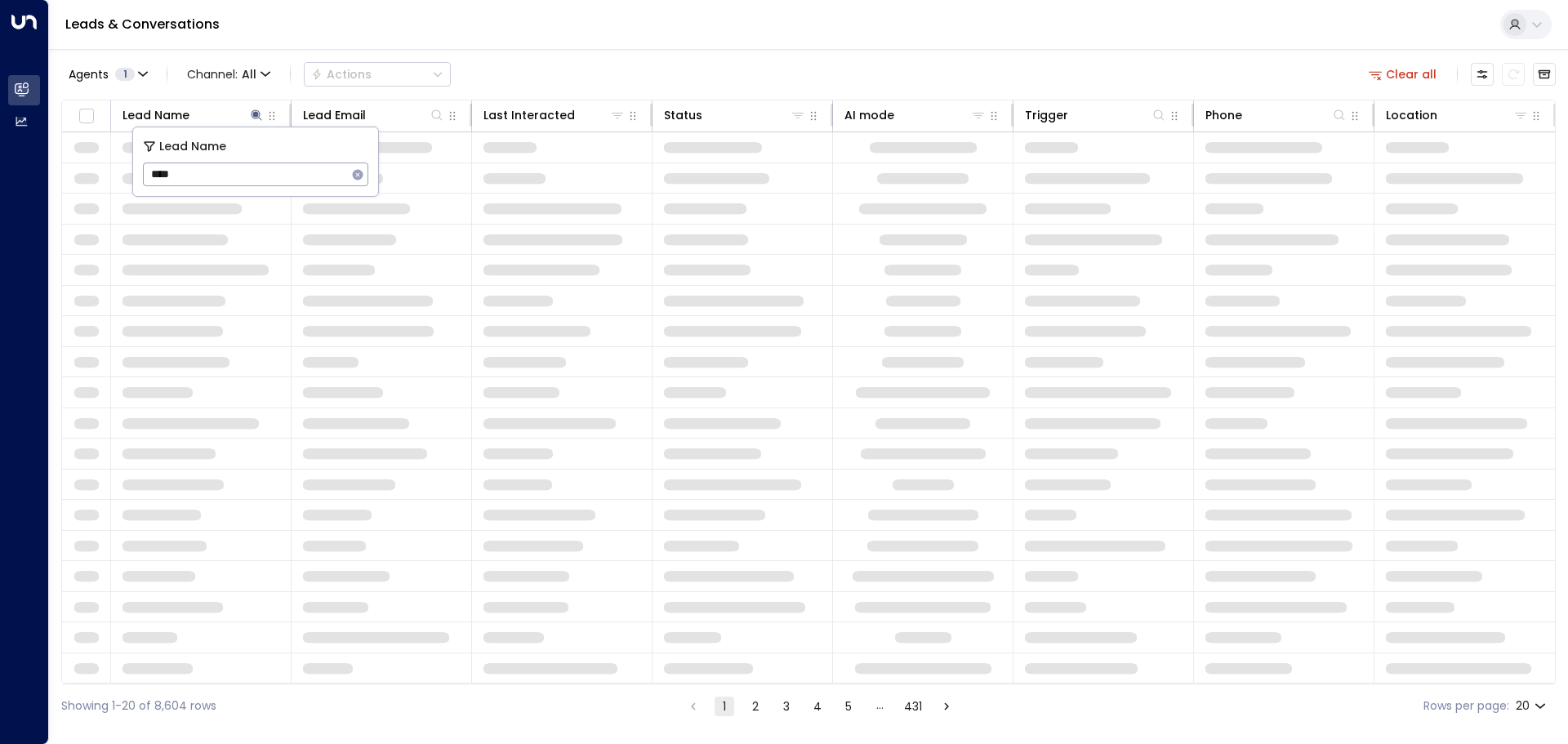
click at [559, 68] on div "Agents 1 Channel: All Actions Clear all" at bounding box center [809, 75] width 1495 height 34
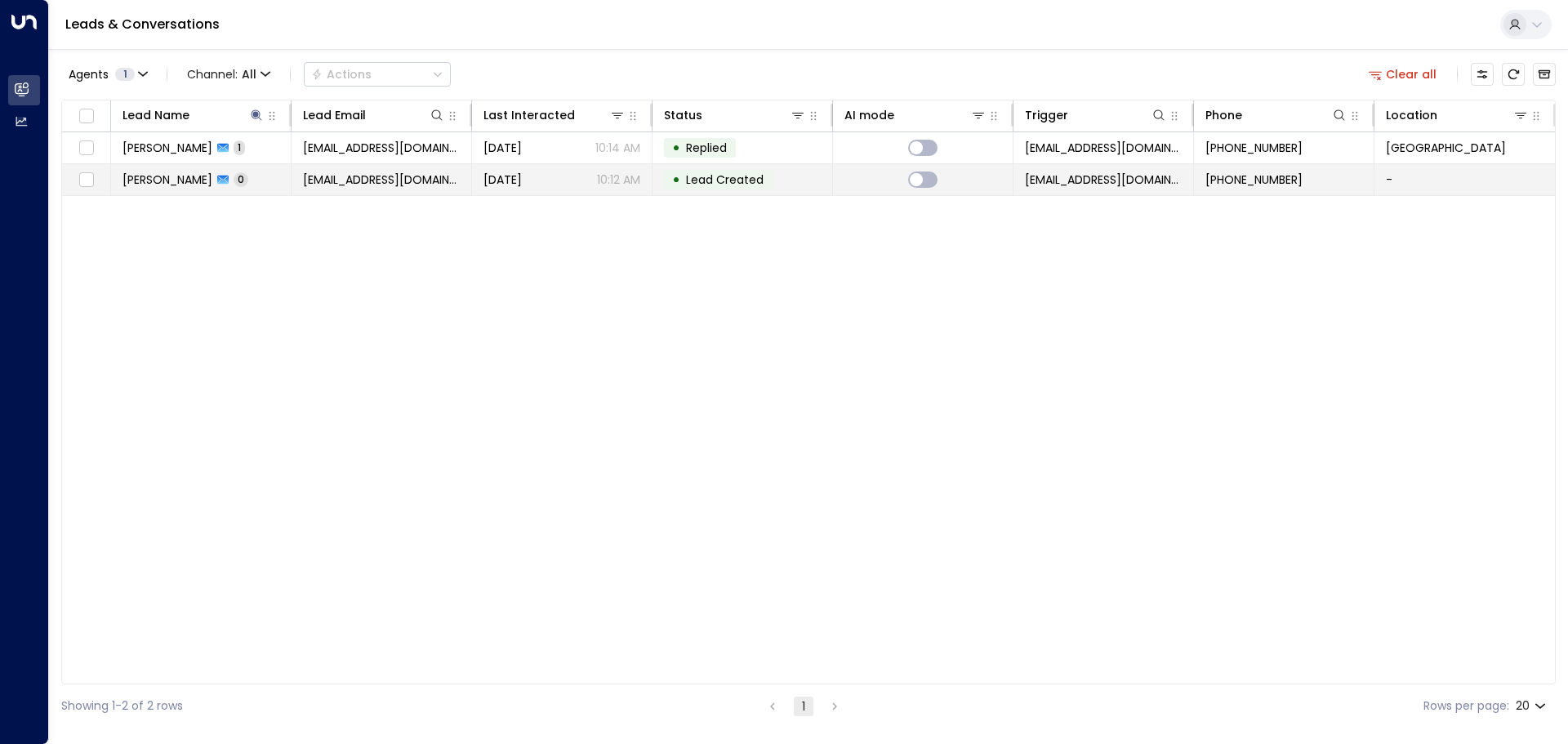
click at [798, 178] on td "• Lead Created" at bounding box center [743, 180] width 181 height 31
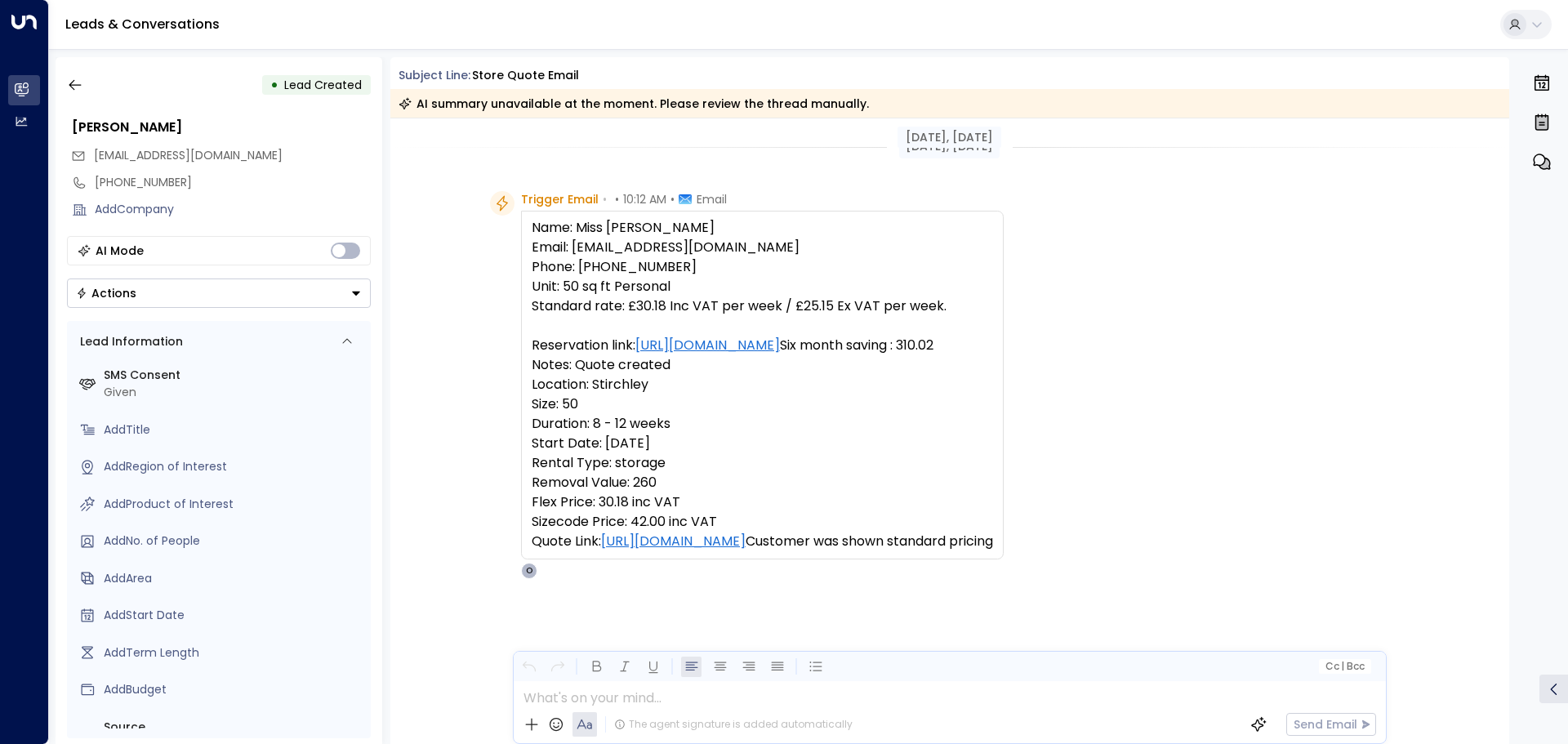
scroll to position [96, 0]
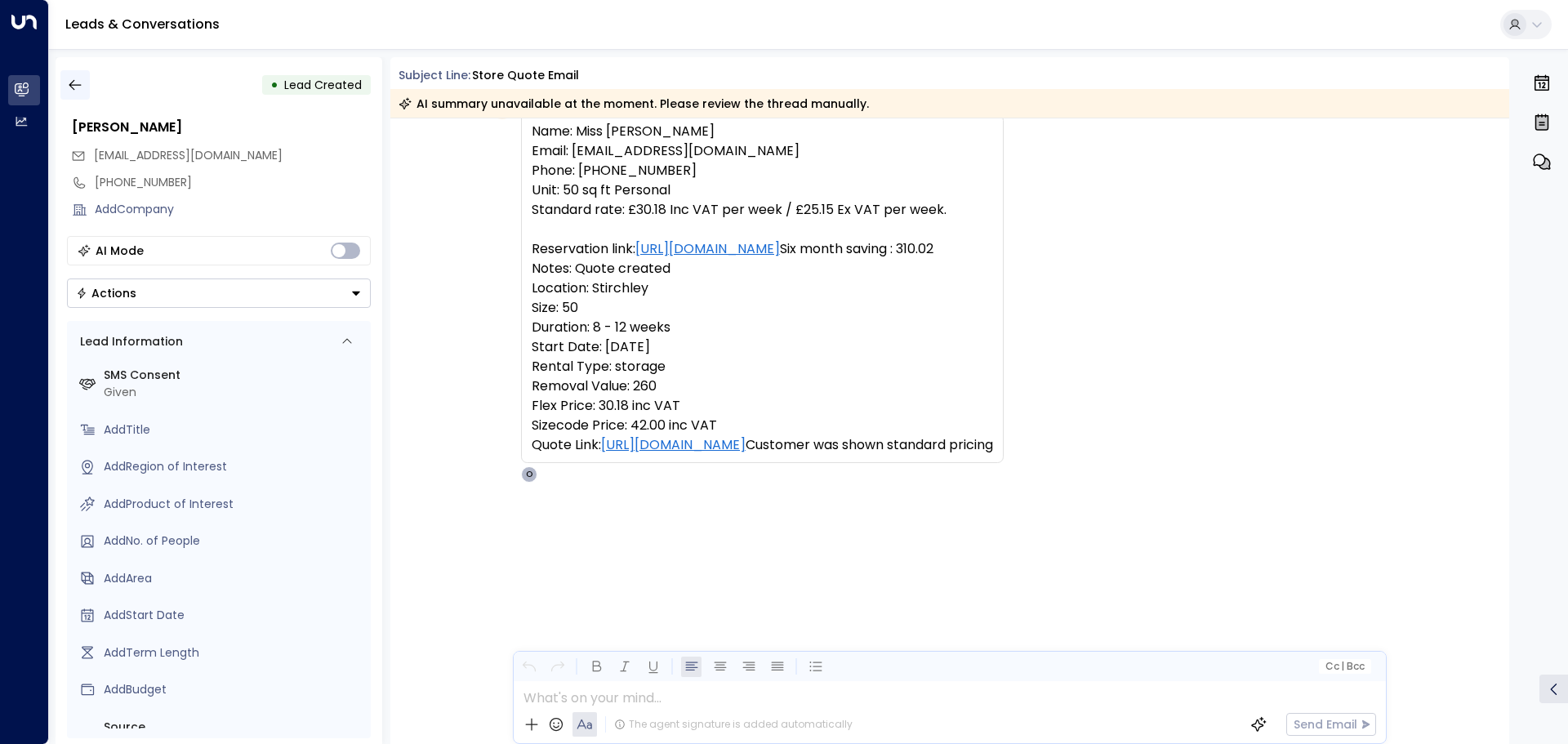
click at [68, 86] on icon "button" at bounding box center [75, 85] width 16 height 16
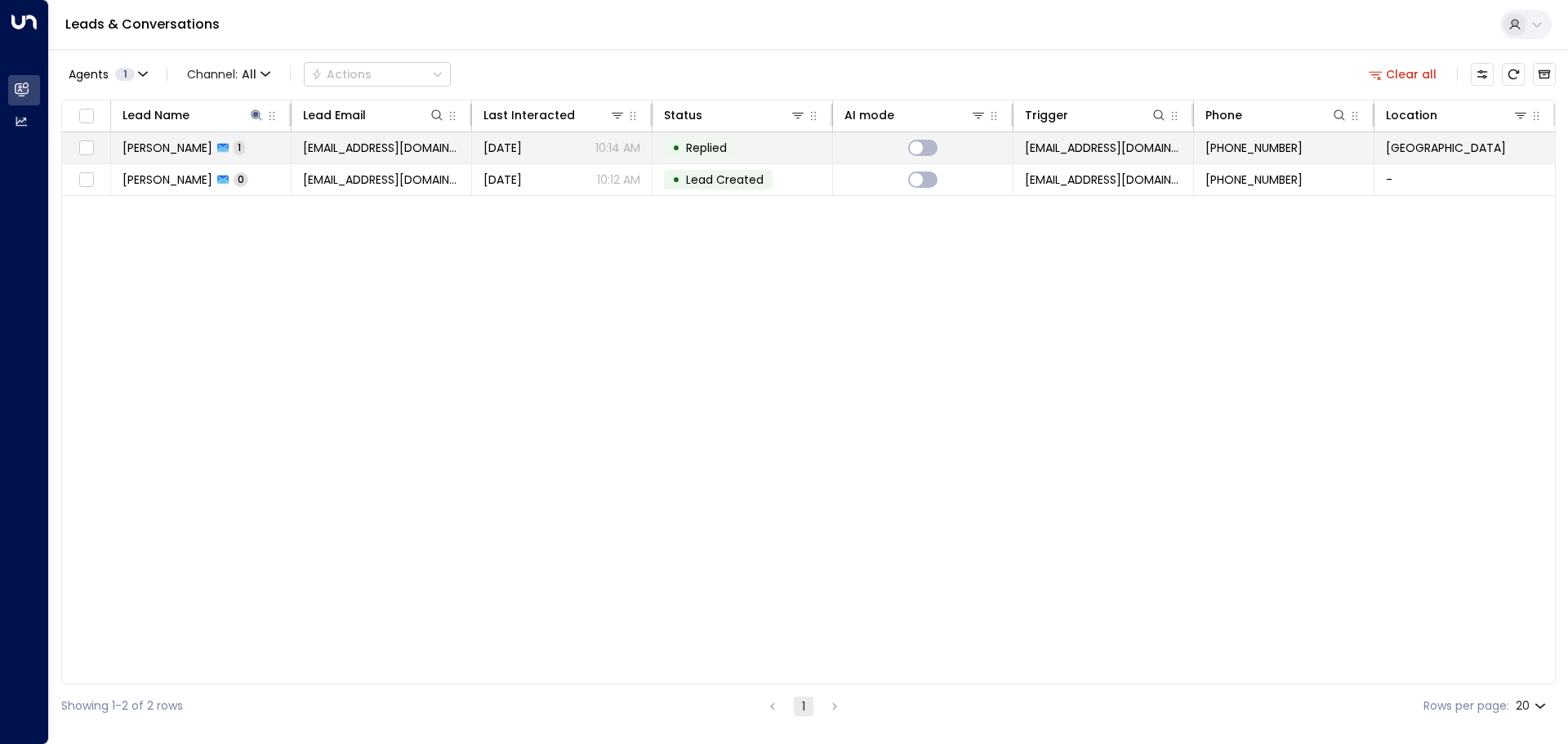
click at [820, 145] on td "• Replied" at bounding box center [743, 148] width 181 height 31
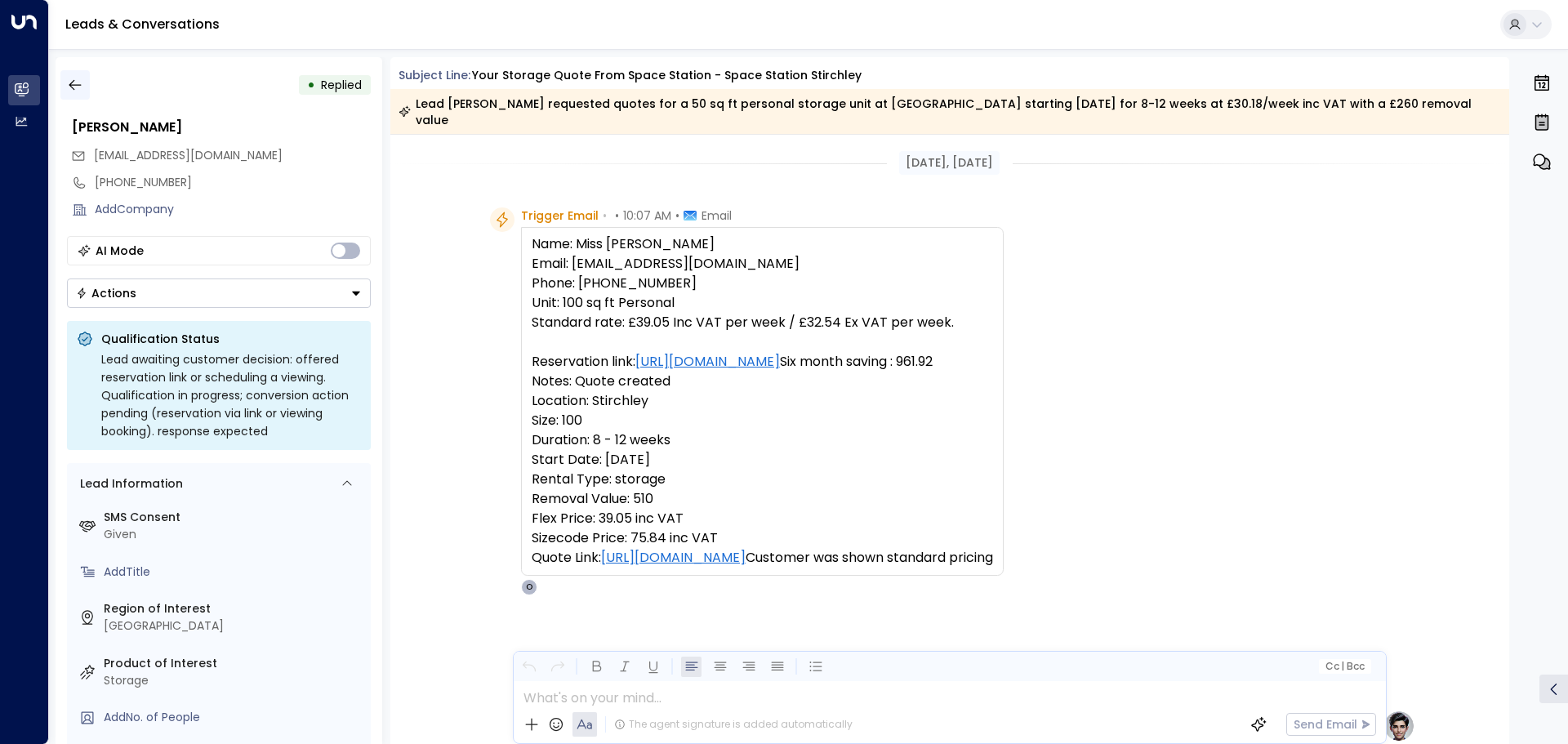
click at [74, 89] on icon "button" at bounding box center [75, 85] width 12 height 11
